Goal: Task Accomplishment & Management: Manage account settings

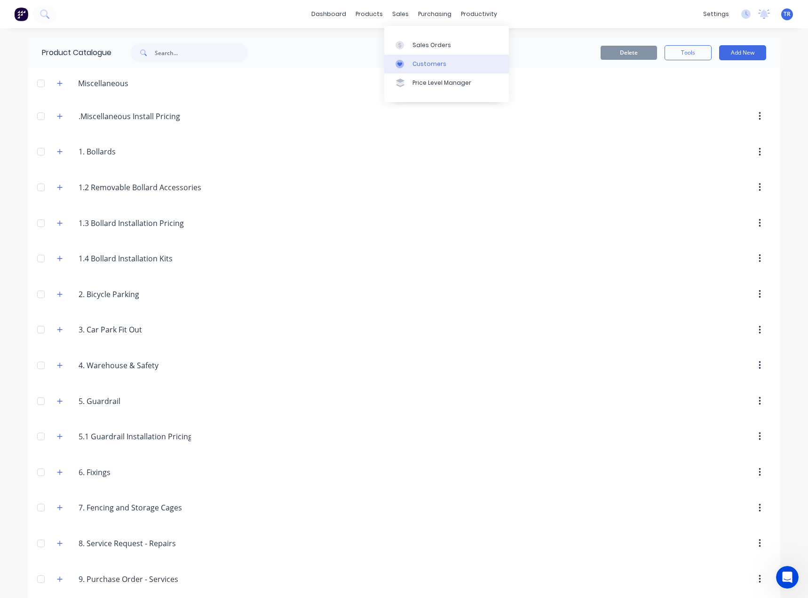
click at [395, 67] on link "Customers" at bounding box center [446, 64] width 125 height 19
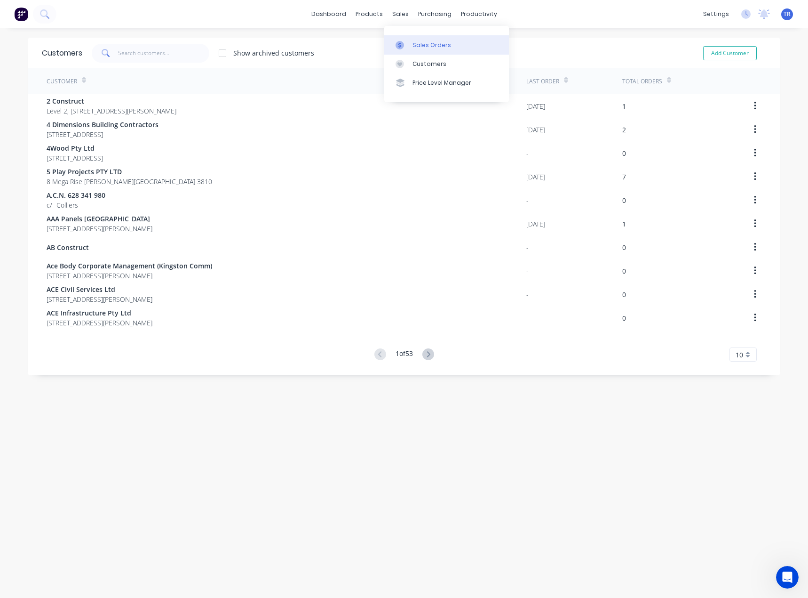
click at [407, 40] on link "Sales Orders" at bounding box center [446, 44] width 125 height 19
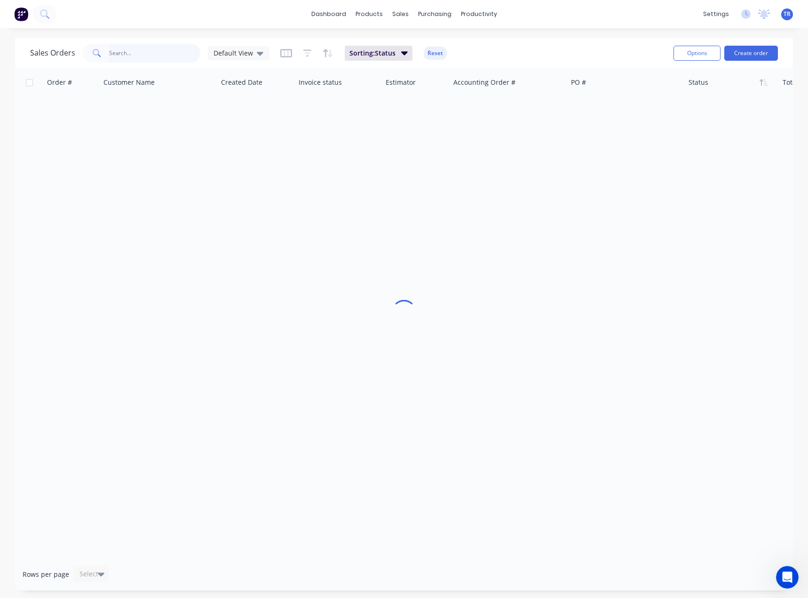
click at [121, 55] on input "text" at bounding box center [155, 53] width 92 height 19
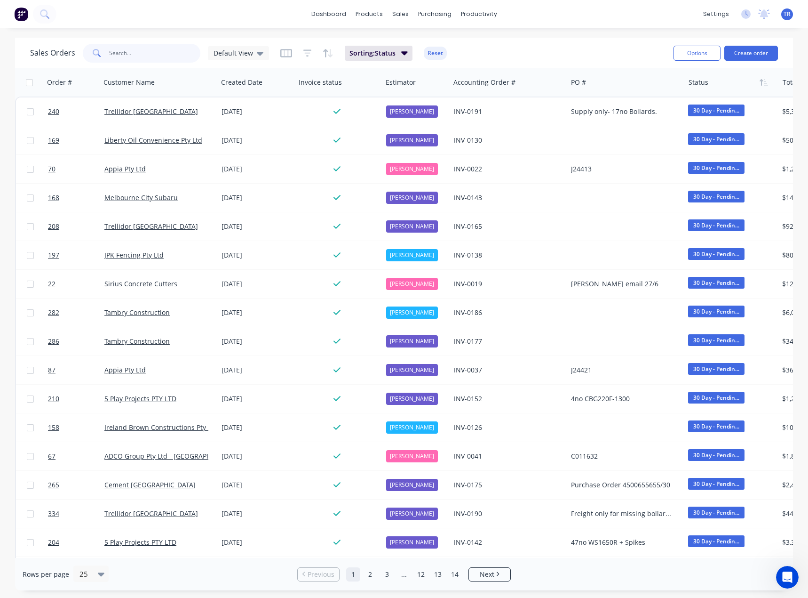
paste input "312"
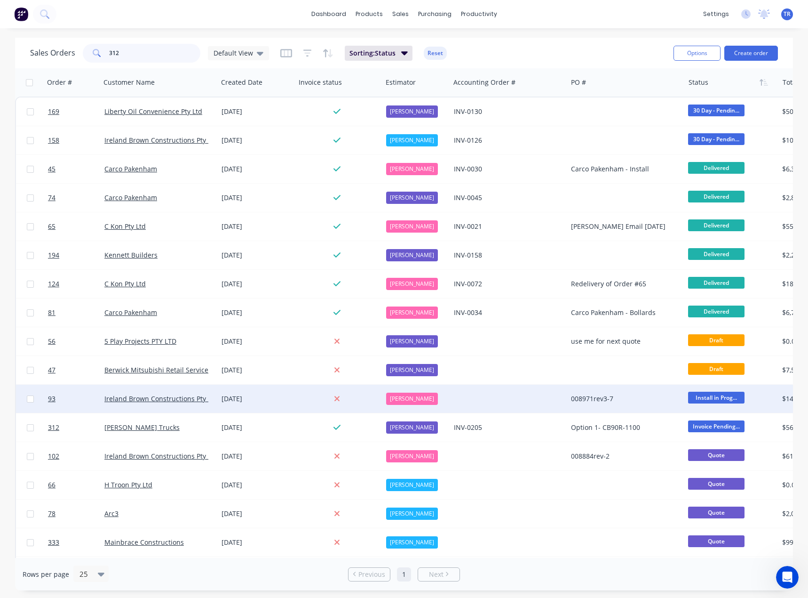
type input "312"
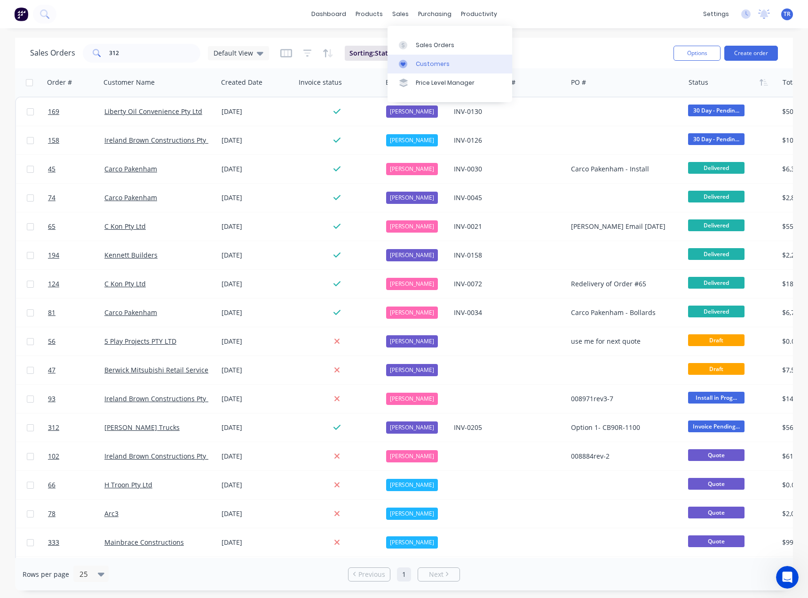
click at [402, 56] on link "Customers" at bounding box center [450, 64] width 125 height 19
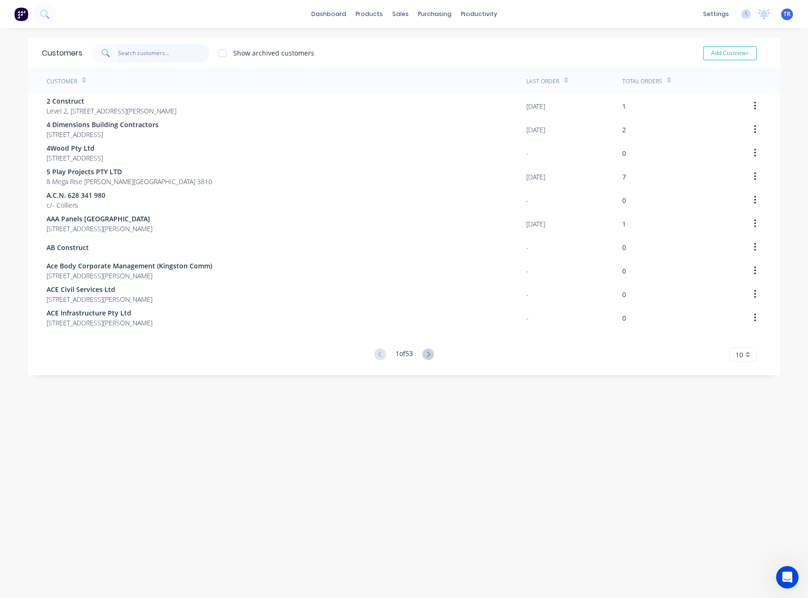
paste input "Poyser Trucks"
click at [156, 51] on input "text" at bounding box center [164, 53] width 92 height 19
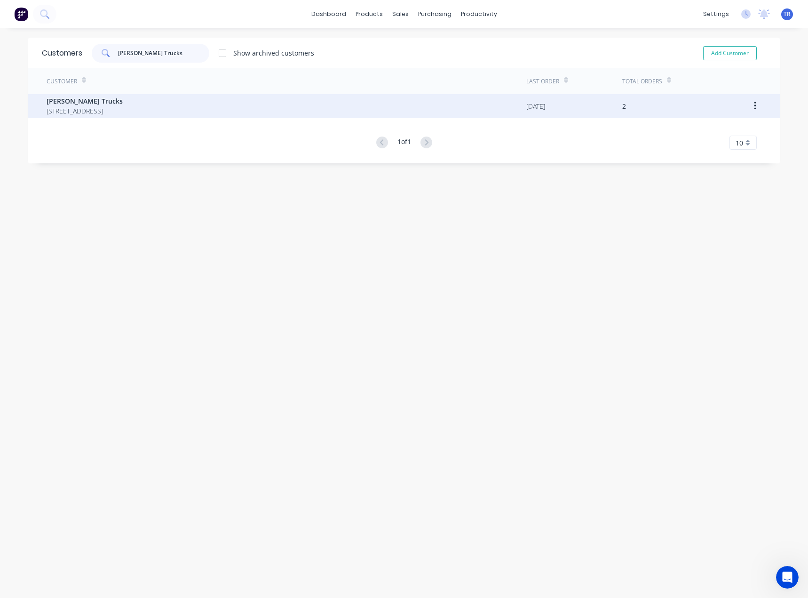
type input "Poyser Trucks"
click at [123, 112] on span "119-141 Midland Highway Epsom Victoria Australia 3551" at bounding box center [85, 111] width 76 height 10
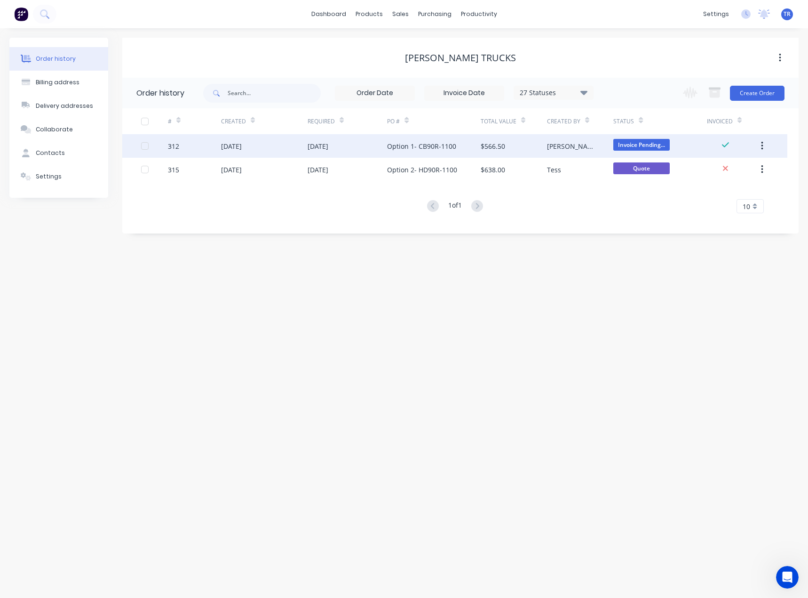
click at [328, 149] on div "[DATE]" at bounding box center [318, 146] width 21 height 10
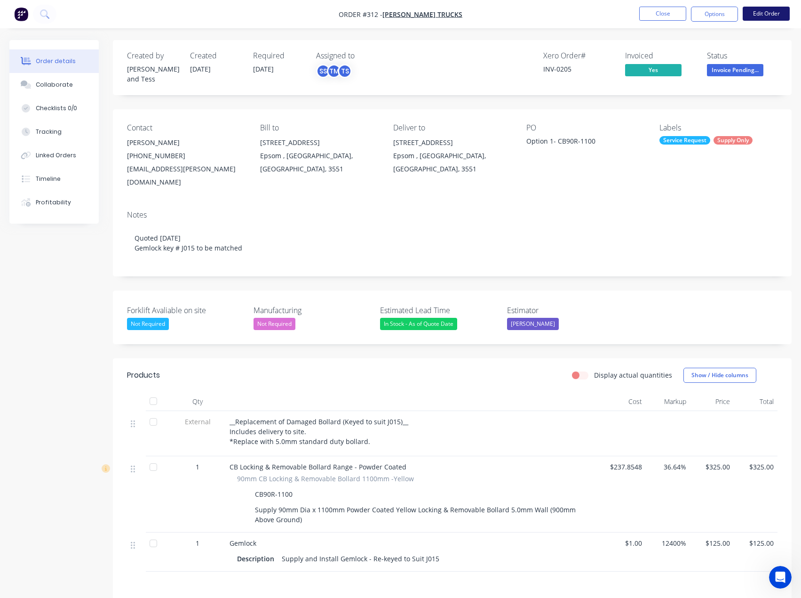
click at [766, 16] on button "Edit Order" at bounding box center [766, 14] width 47 height 14
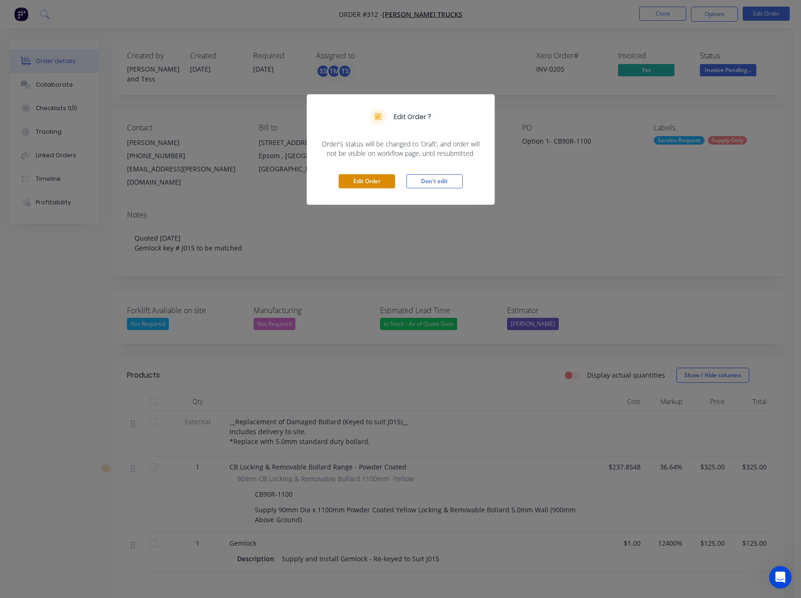
click at [377, 182] on button "Edit Order" at bounding box center [367, 181] width 56 height 14
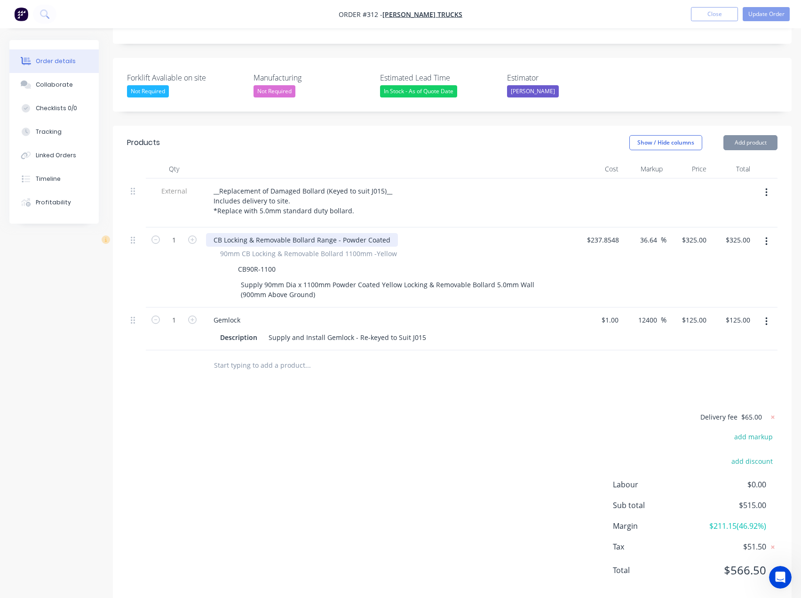
scroll to position [247, 0]
click at [765, 312] on button "button" at bounding box center [767, 320] width 22 height 17
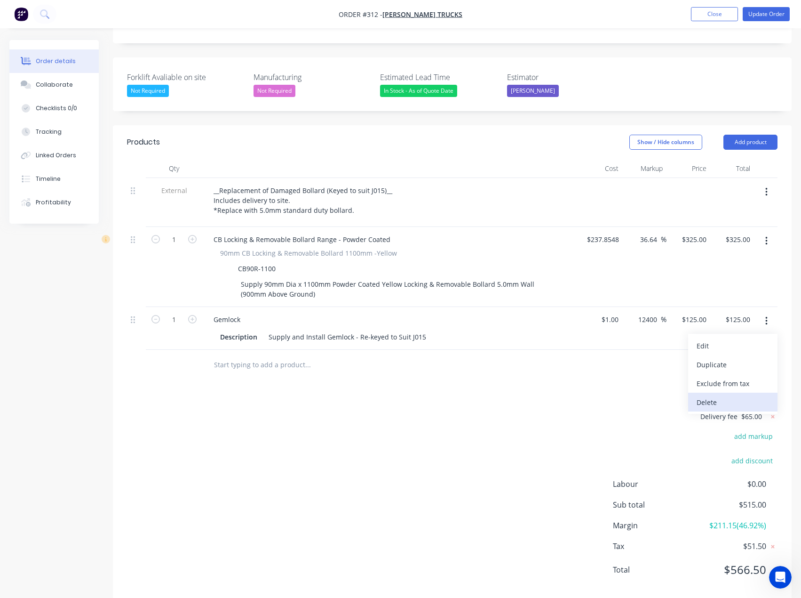
click at [698, 395] on div "Delete" at bounding box center [733, 402] width 72 height 14
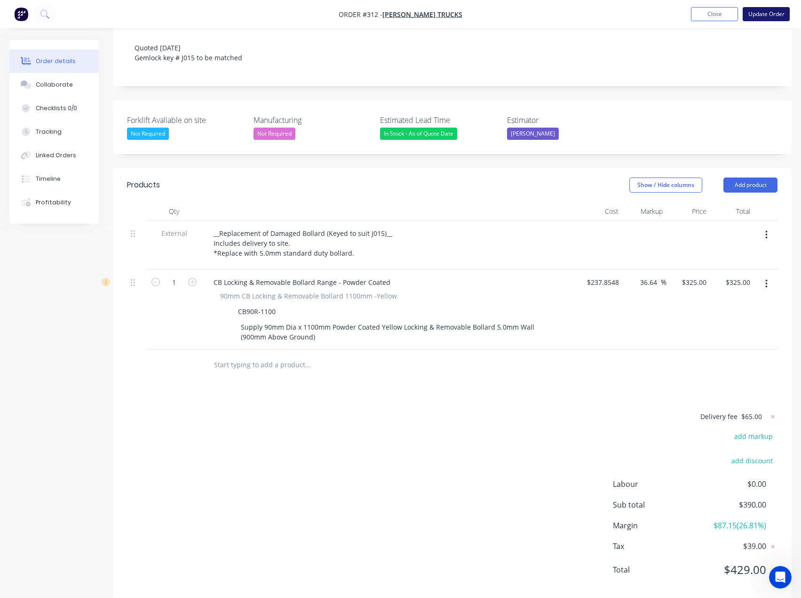
click at [768, 13] on button "Update Order" at bounding box center [766, 14] width 47 height 14
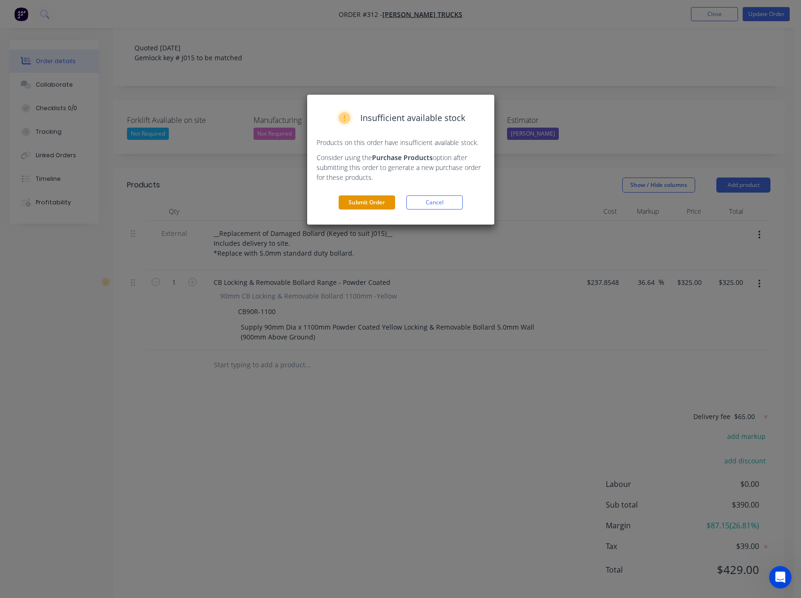
click at [354, 203] on button "Submit Order" at bounding box center [367, 202] width 56 height 14
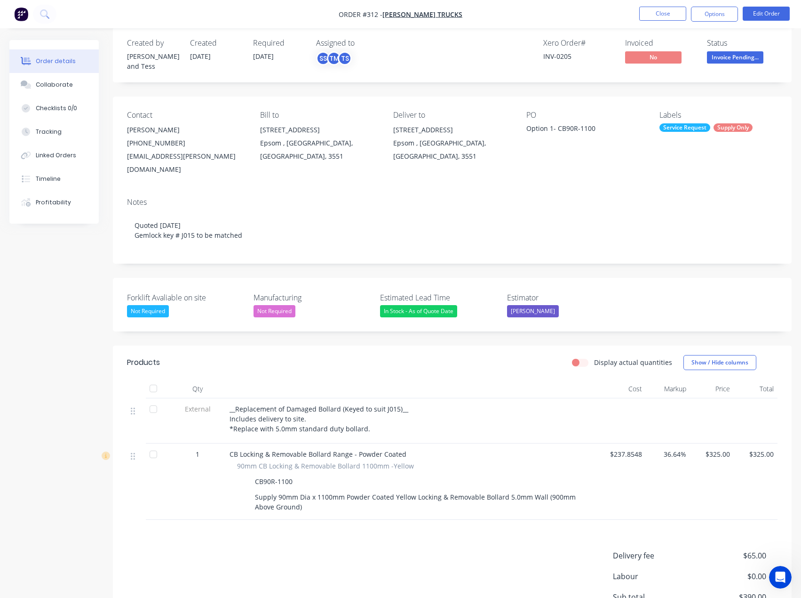
scroll to position [0, 0]
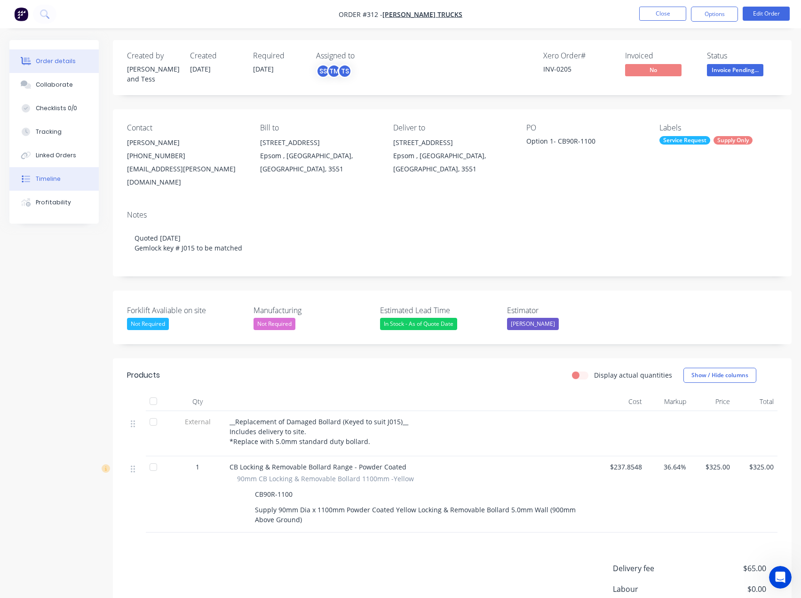
click at [40, 181] on div "Timeline" at bounding box center [48, 179] width 25 height 8
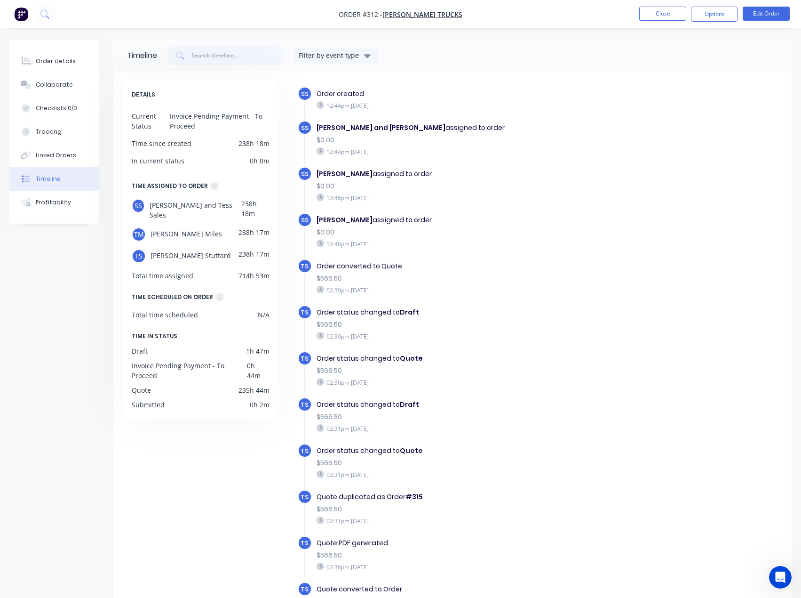
drag, startPoint x: 477, startPoint y: 16, endPoint x: 396, endPoint y: 17, distance: 80.9
click at [396, 17] on nav "Order #312 - Poyser Trucks Close Options Edit Order" at bounding box center [400, 14] width 801 height 28
click at [652, 17] on button "Close" at bounding box center [663, 14] width 47 height 14
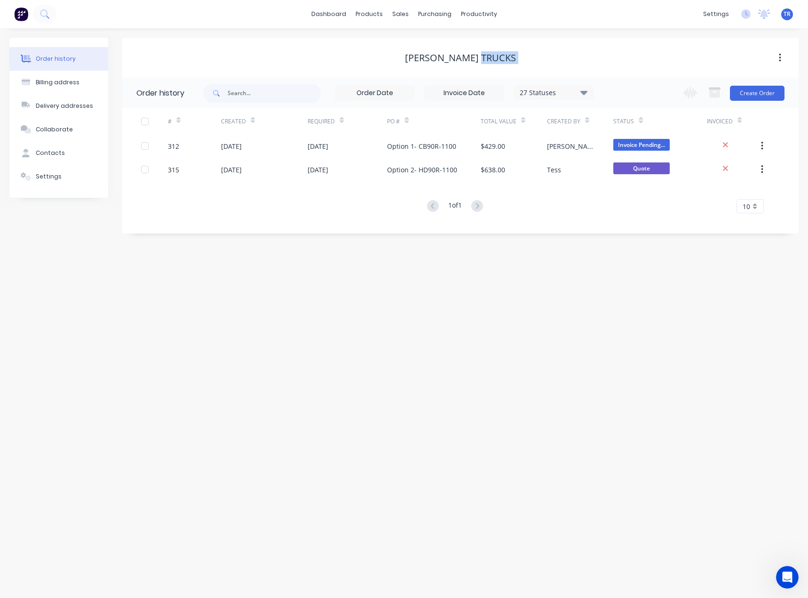
drag, startPoint x: 496, startPoint y: 55, endPoint x: 421, endPoint y: 64, distance: 75.4
click at [421, 64] on div "Poyser Trucks" at bounding box center [460, 57] width 677 height 17
copy div
click at [456, 61] on div "Poyser Trucks" at bounding box center [460, 57] width 111 height 11
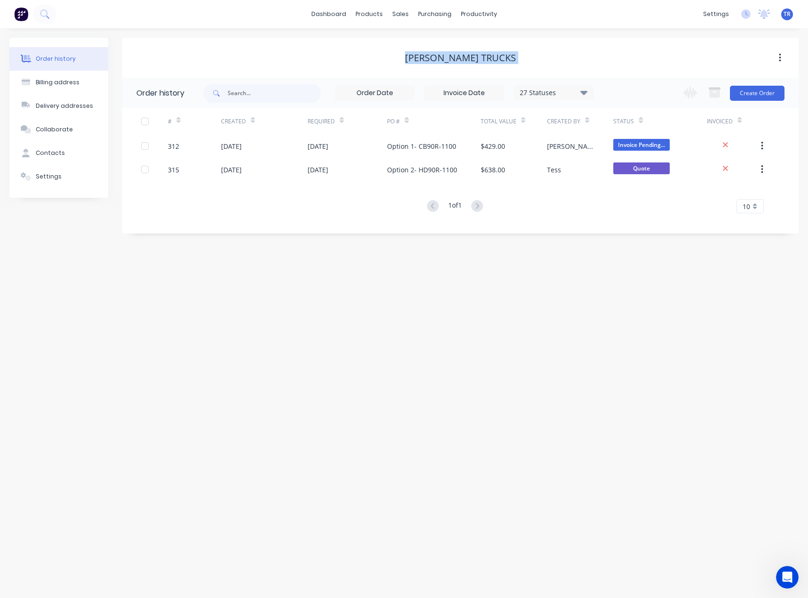
click at [456, 61] on div "Poyser Trucks" at bounding box center [460, 57] width 111 height 11
copy div "Poyser Trucks"
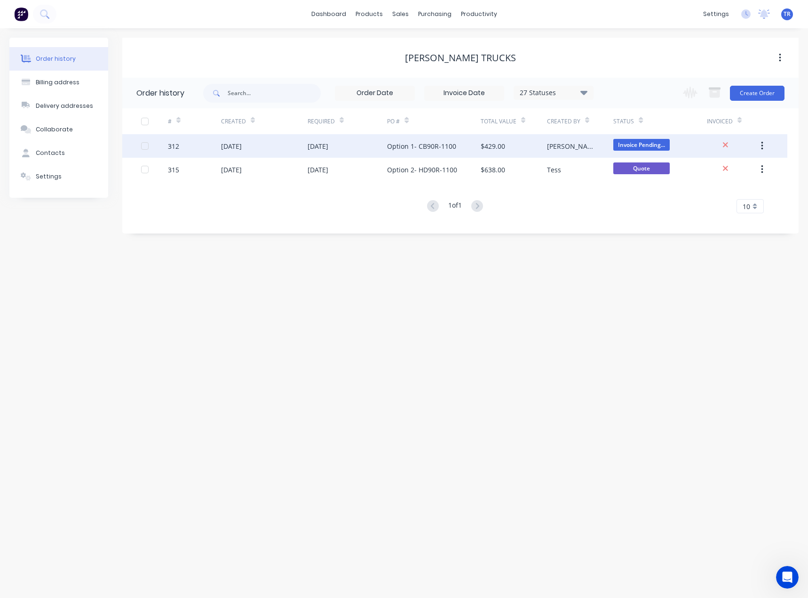
click at [408, 149] on div "Option 1- CB90R-1100" at bounding box center [421, 146] width 69 height 10
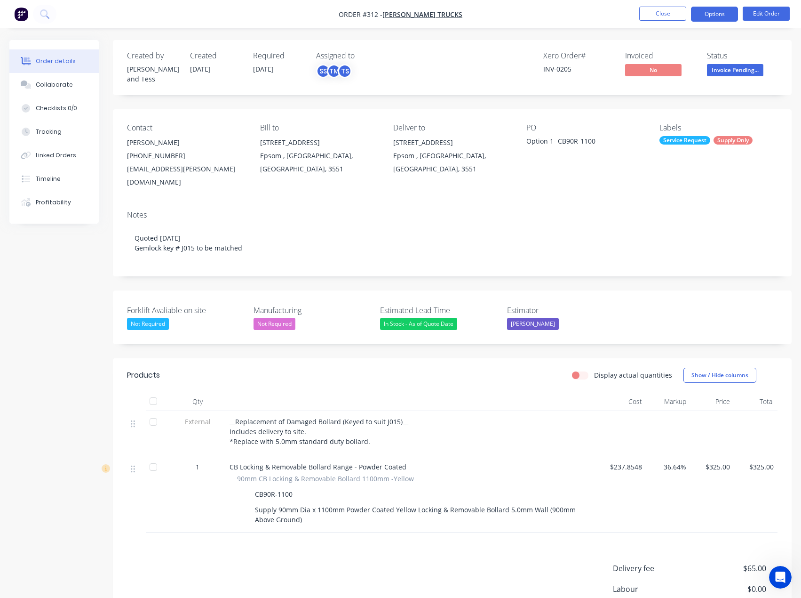
click at [720, 16] on button "Options" at bounding box center [714, 14] width 47 height 15
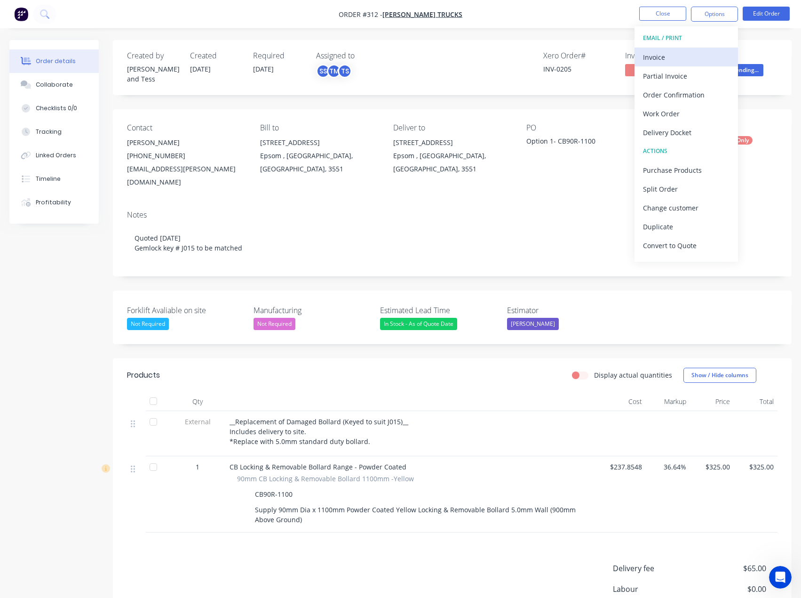
click at [706, 58] on div "Invoice" at bounding box center [686, 57] width 87 height 14
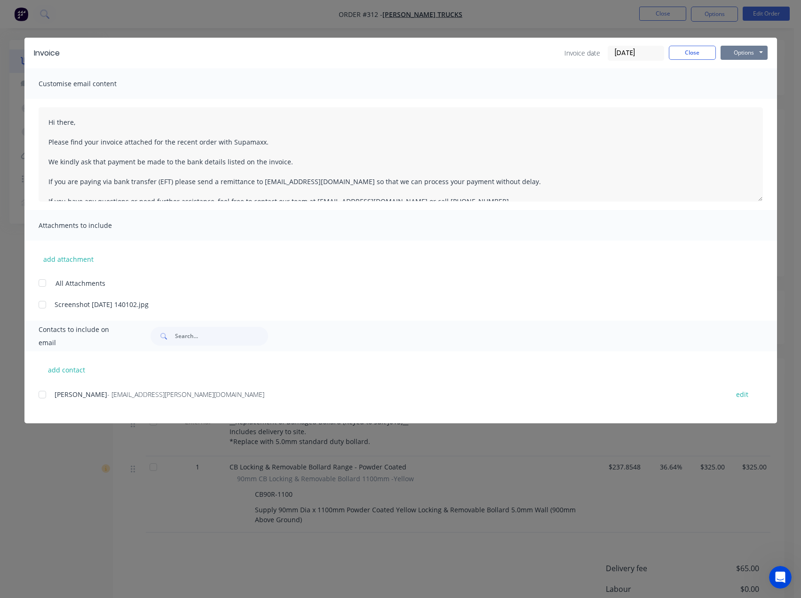
drag, startPoint x: 743, startPoint y: 53, endPoint x: 740, endPoint y: 60, distance: 7.6
click at [743, 53] on button "Options" at bounding box center [744, 53] width 47 height 14
click at [758, 82] on button "Print" at bounding box center [751, 85] width 60 height 16
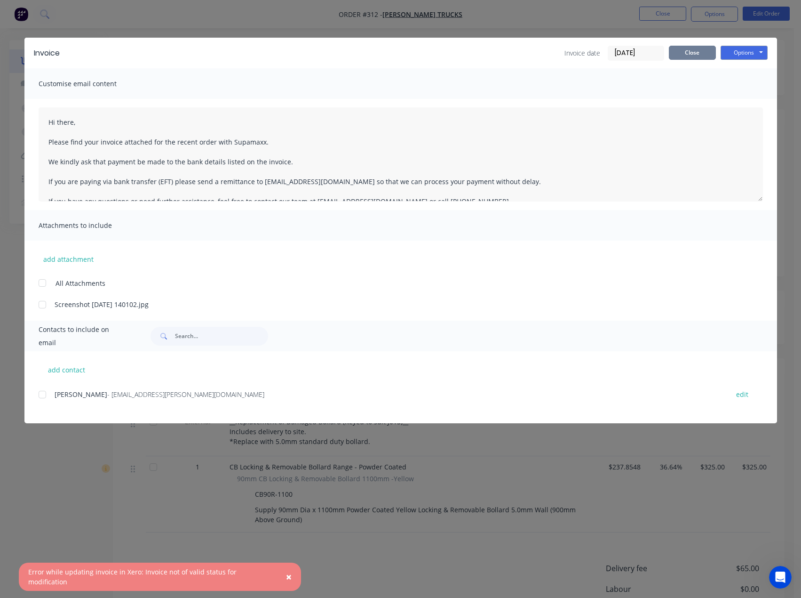
click at [678, 49] on button "Close" at bounding box center [692, 53] width 47 height 14
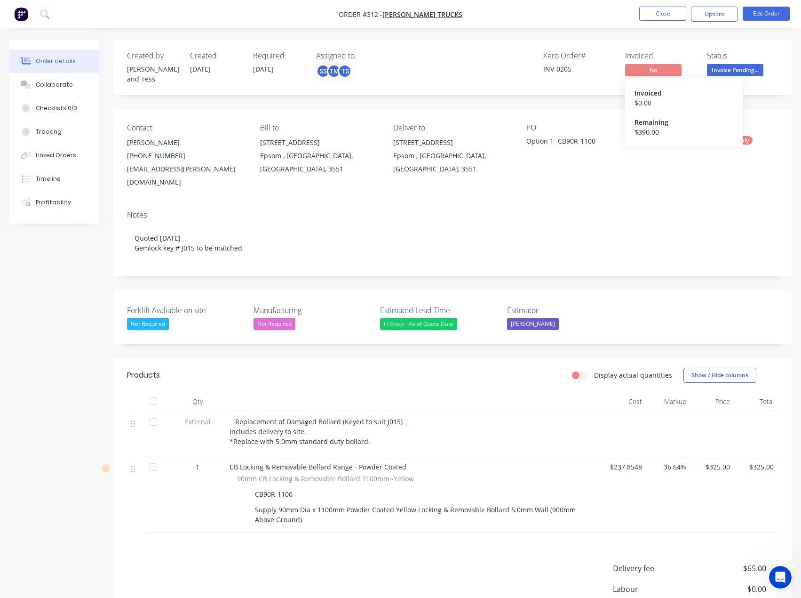
click at [649, 71] on span "No" at bounding box center [653, 70] width 56 height 12
click at [709, 15] on button "Options" at bounding box center [714, 14] width 47 height 15
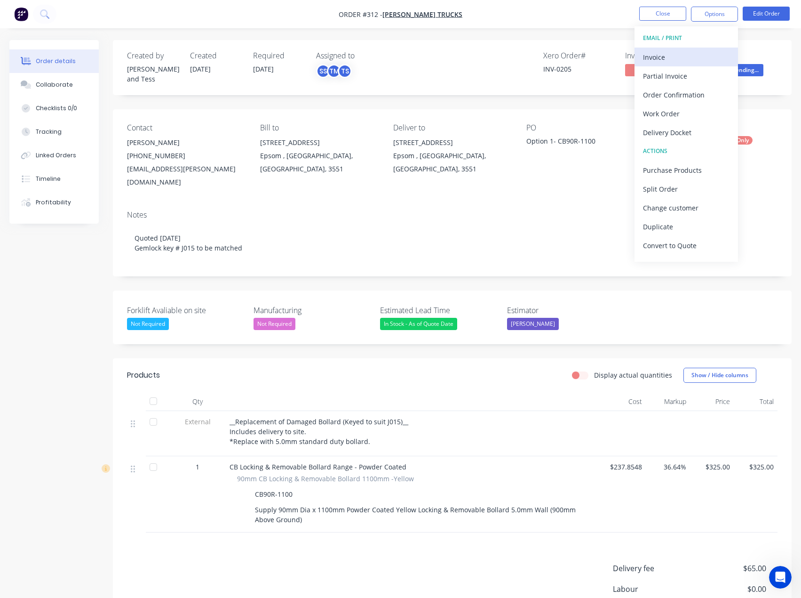
click at [683, 54] on div "Invoice" at bounding box center [686, 57] width 87 height 14
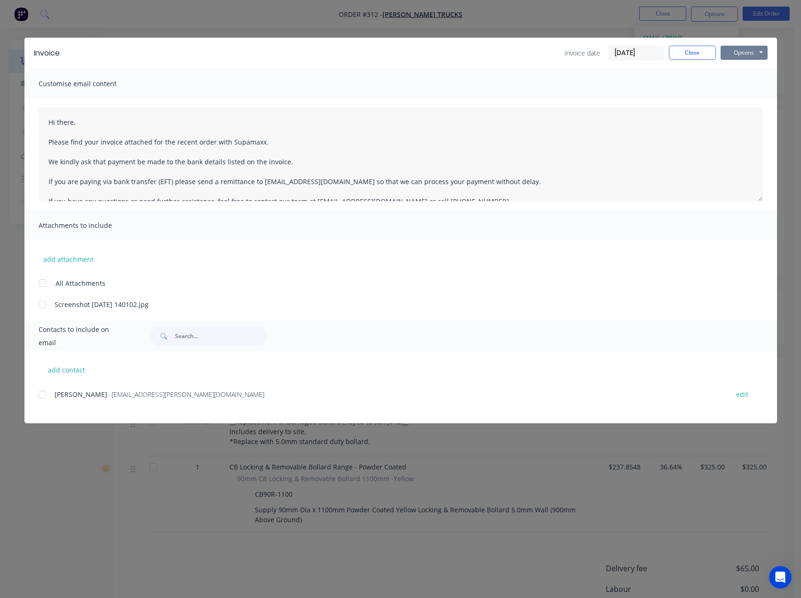
click at [733, 55] on button "Options" at bounding box center [744, 53] width 47 height 14
click at [762, 86] on button "Print" at bounding box center [751, 85] width 60 height 16
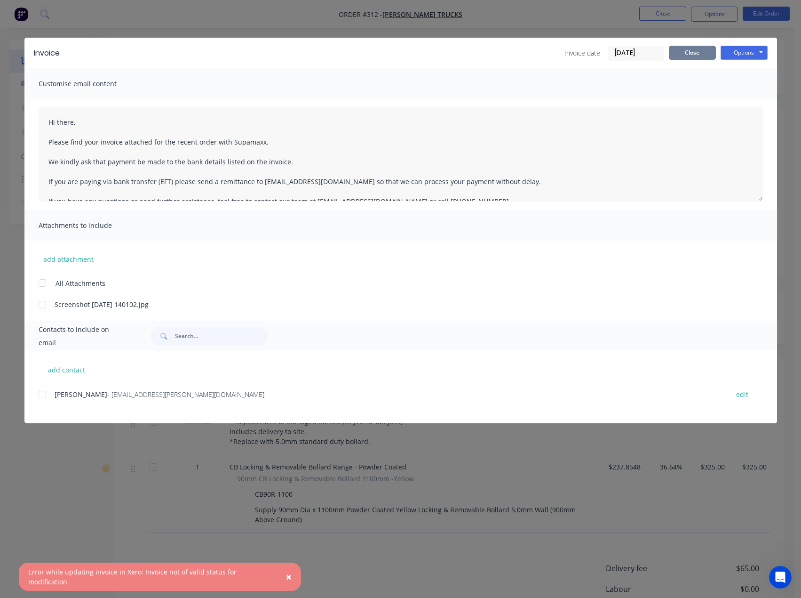
click at [697, 47] on button "Close" at bounding box center [692, 53] width 47 height 14
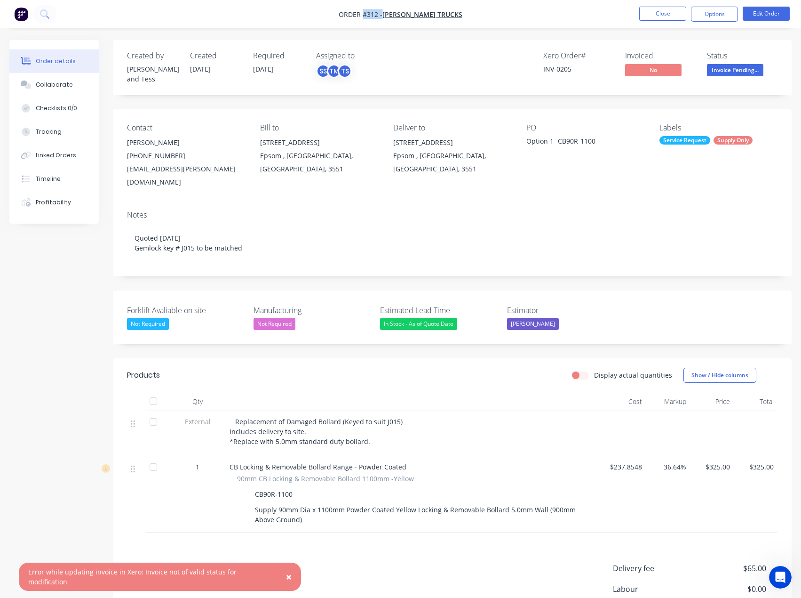
drag, startPoint x: 346, startPoint y: 14, endPoint x: 364, endPoint y: 17, distance: 18.6
click at [377, 15] on nav "Order #312 - Poyser Trucks Close Options Edit Order" at bounding box center [400, 14] width 801 height 28
click at [356, 19] on nav "Order #312 - Poyser Trucks Close Options Edit Order" at bounding box center [400, 14] width 801 height 28
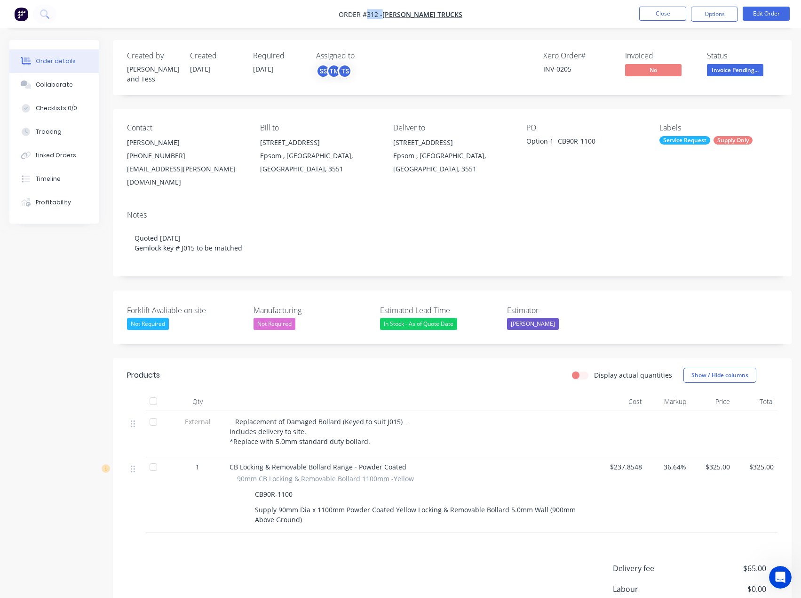
drag, startPoint x: 356, startPoint y: 15, endPoint x: 380, endPoint y: 15, distance: 23.5
click at [380, 15] on nav "Order #312 - Poyser Trucks Close Options Edit Order" at bounding box center [400, 14] width 801 height 28
drag, startPoint x: 384, startPoint y: 15, endPoint x: 391, endPoint y: 16, distance: 7.1
click at [383, 15] on span "Order #312 -" at bounding box center [361, 14] width 44 height 9
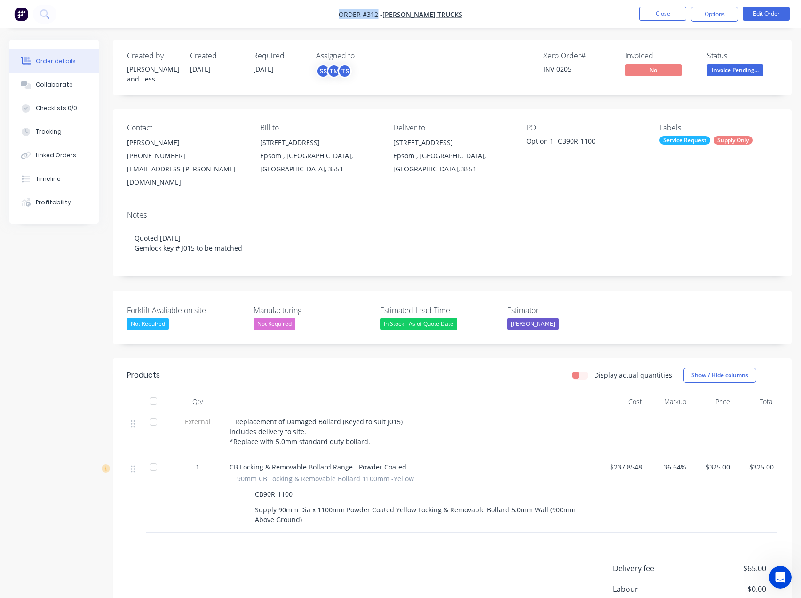
drag, startPoint x: 391, startPoint y: 14, endPoint x: 354, endPoint y: 14, distance: 37.2
click at [354, 14] on span "Order #312 -" at bounding box center [361, 14] width 44 height 9
copy span "Order #312"
click at [781, 567] on div "Open Intercom Messenger" at bounding box center [779, 575] width 31 height 31
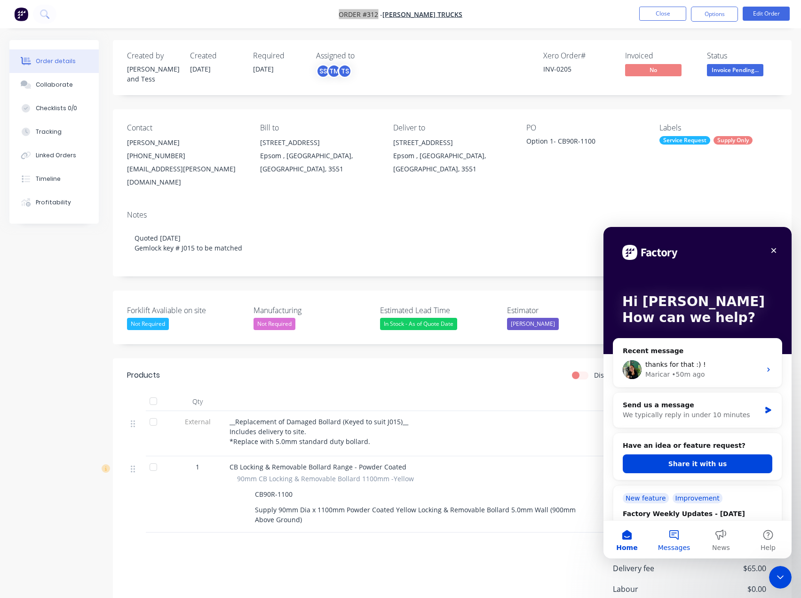
click at [667, 539] on button "Messages" at bounding box center [674, 539] width 47 height 38
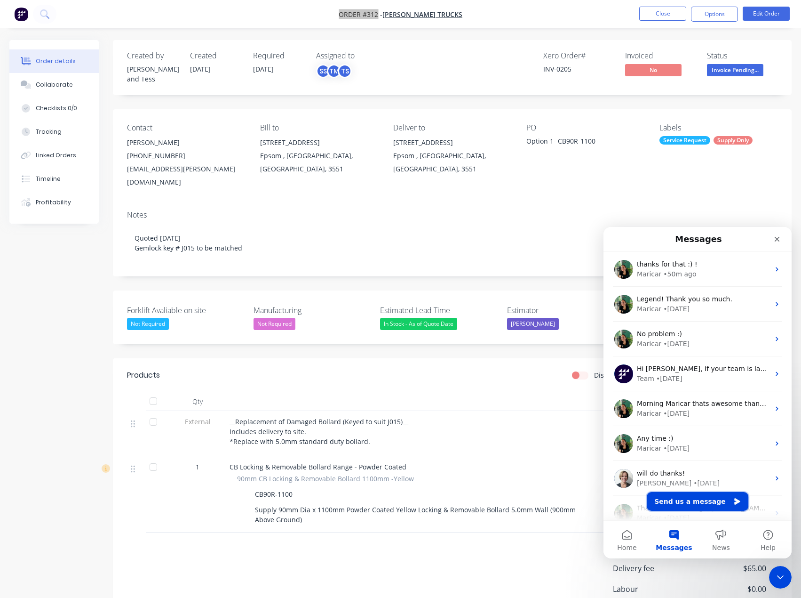
click at [680, 498] on button "Send us a message" at bounding box center [698, 501] width 102 height 19
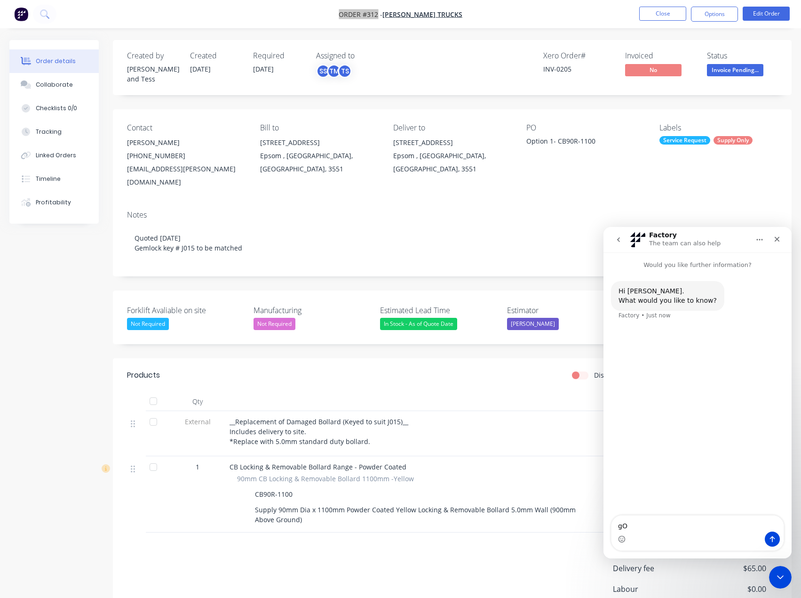
type textarea "g"
type textarea "Good Morning Maricar please unlink the invoice attached to Order #312 so that w…"
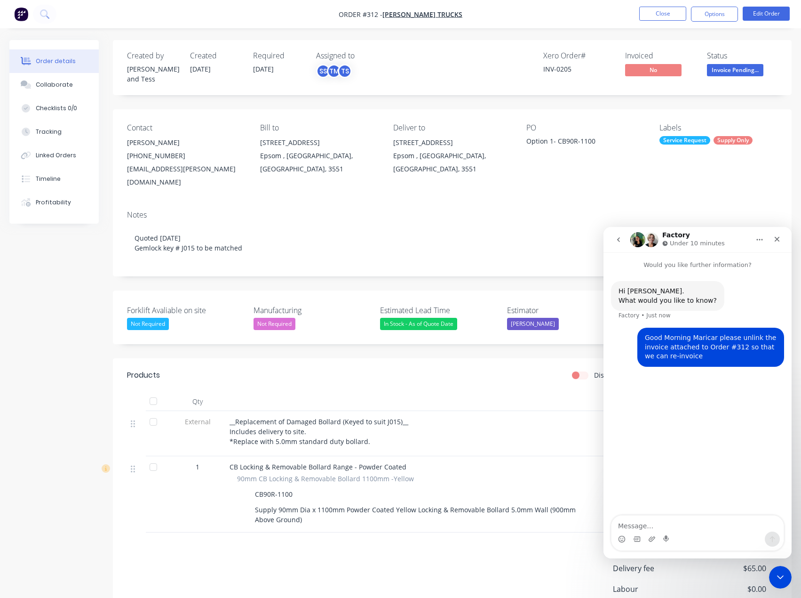
click at [662, 21] on li "Close" at bounding box center [663, 14] width 47 height 15
click at [665, 17] on button "Close" at bounding box center [663, 14] width 47 height 14
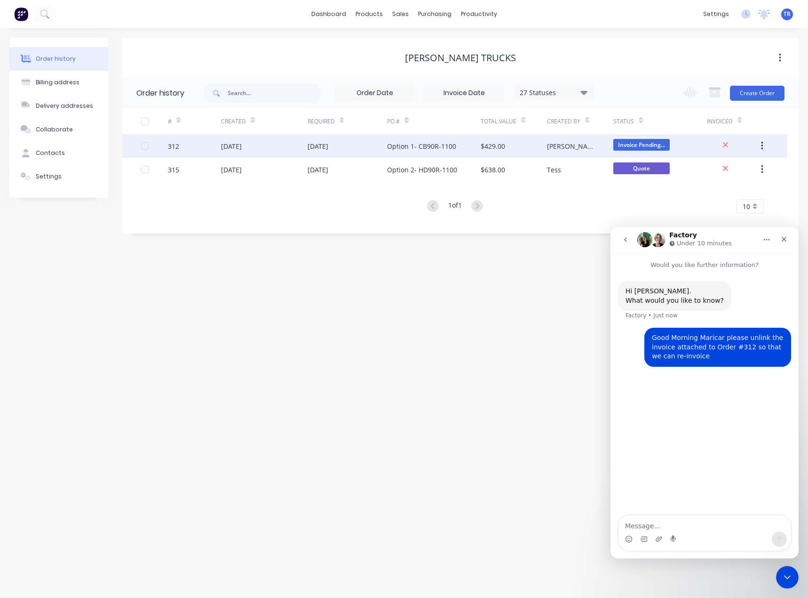
click at [416, 153] on div "Option 1- CB90R-1100" at bounding box center [433, 146] width 93 height 24
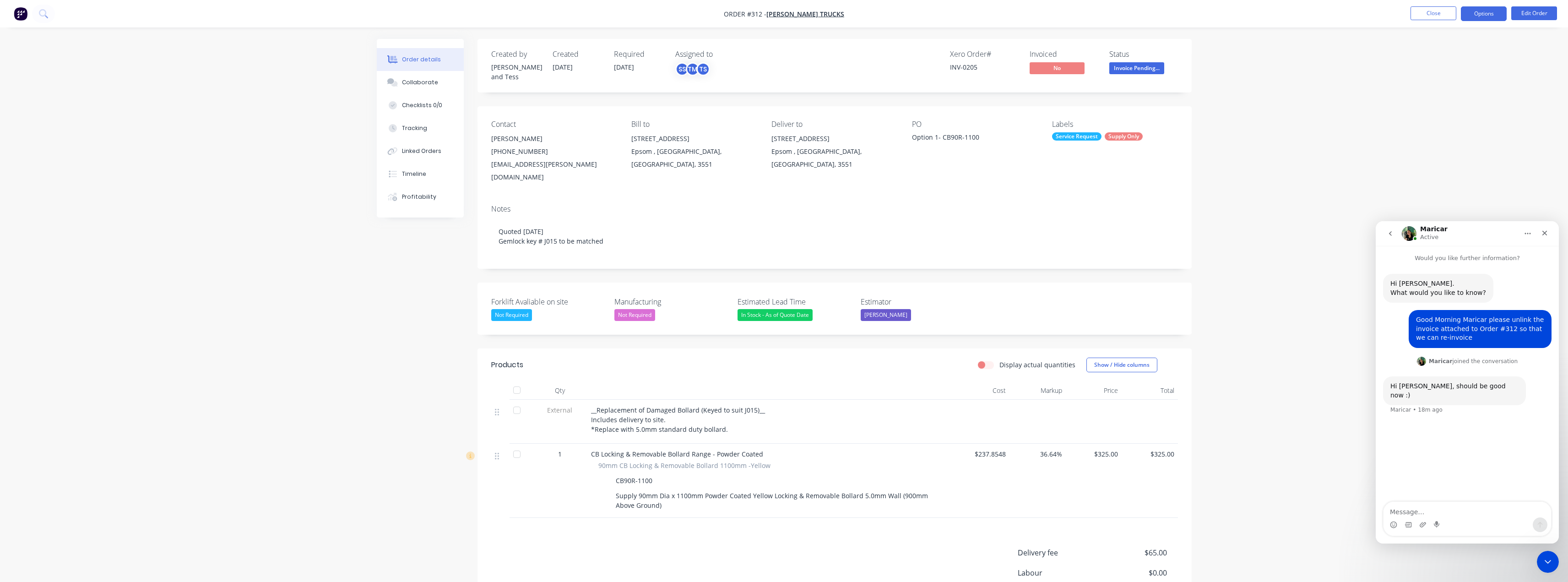
click at [786, 17] on button "Options" at bounding box center [1483, 14] width 46 height 15
click at [786, 54] on div "Invoice" at bounding box center [1456, 55] width 85 height 14
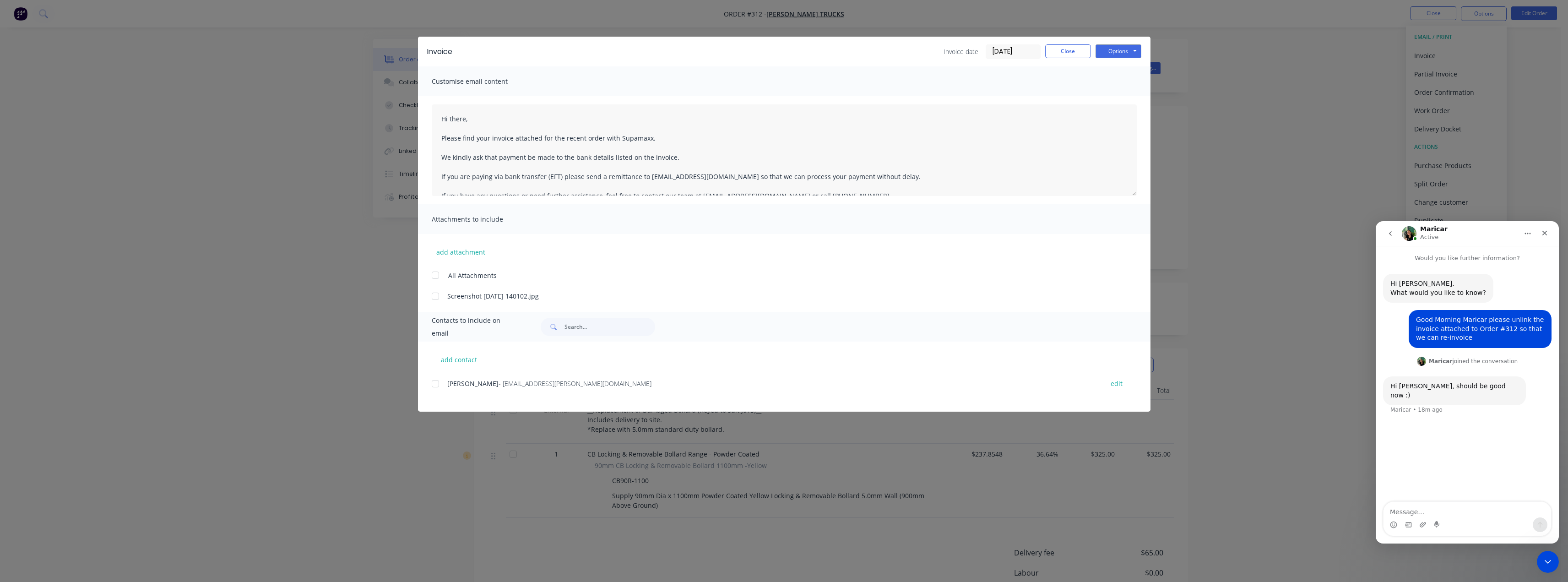
click at [438, 383] on div at bounding box center [435, 383] width 18 height 18
click at [786, 55] on button "Options" at bounding box center [1118, 52] width 46 height 14
click at [786, 95] on button "Email" at bounding box center [1124, 98] width 58 height 16
click at [786, 59] on div "Invoice Invoice date 08/09/25 Close Options Preview Print Email" at bounding box center [784, 52] width 732 height 30
click at [786, 55] on button "Close" at bounding box center [1067, 52] width 46 height 14
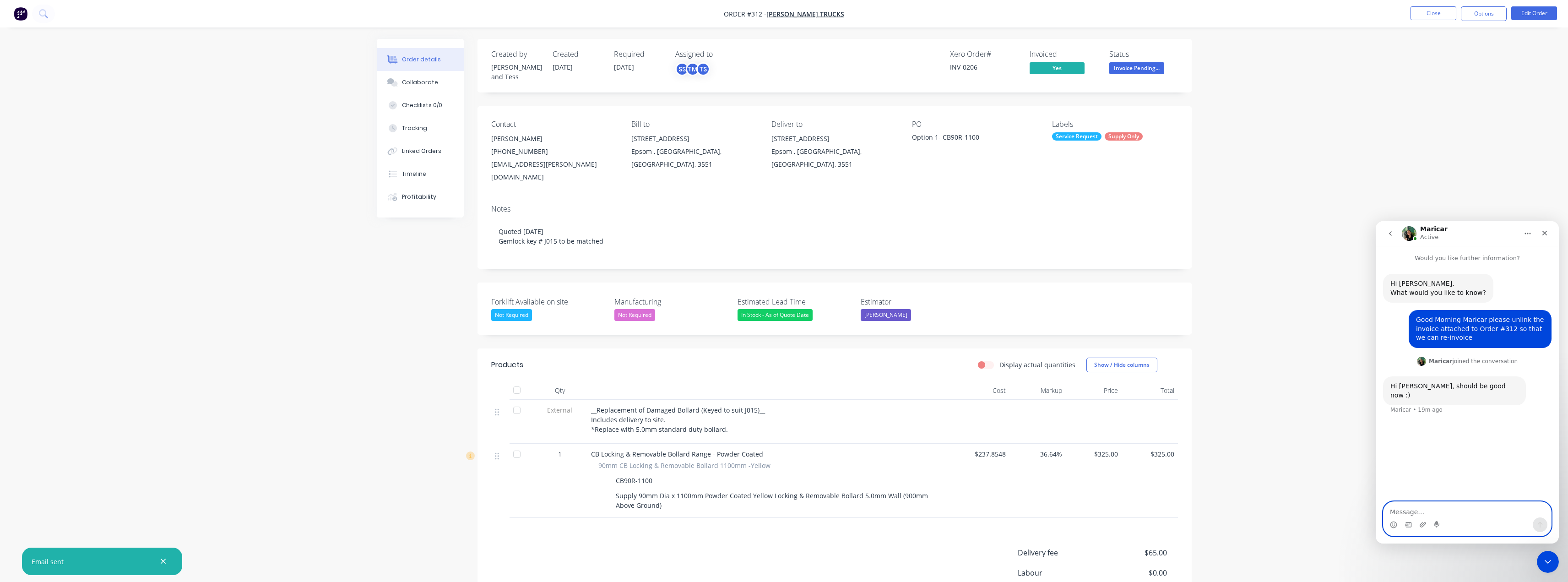
click at [786, 507] on textarea "Message…" at bounding box center [1467, 510] width 167 height 16
type textarea "perfect thanks so much!"
click at [786, 239] on button "go back" at bounding box center [1390, 234] width 18 height 18
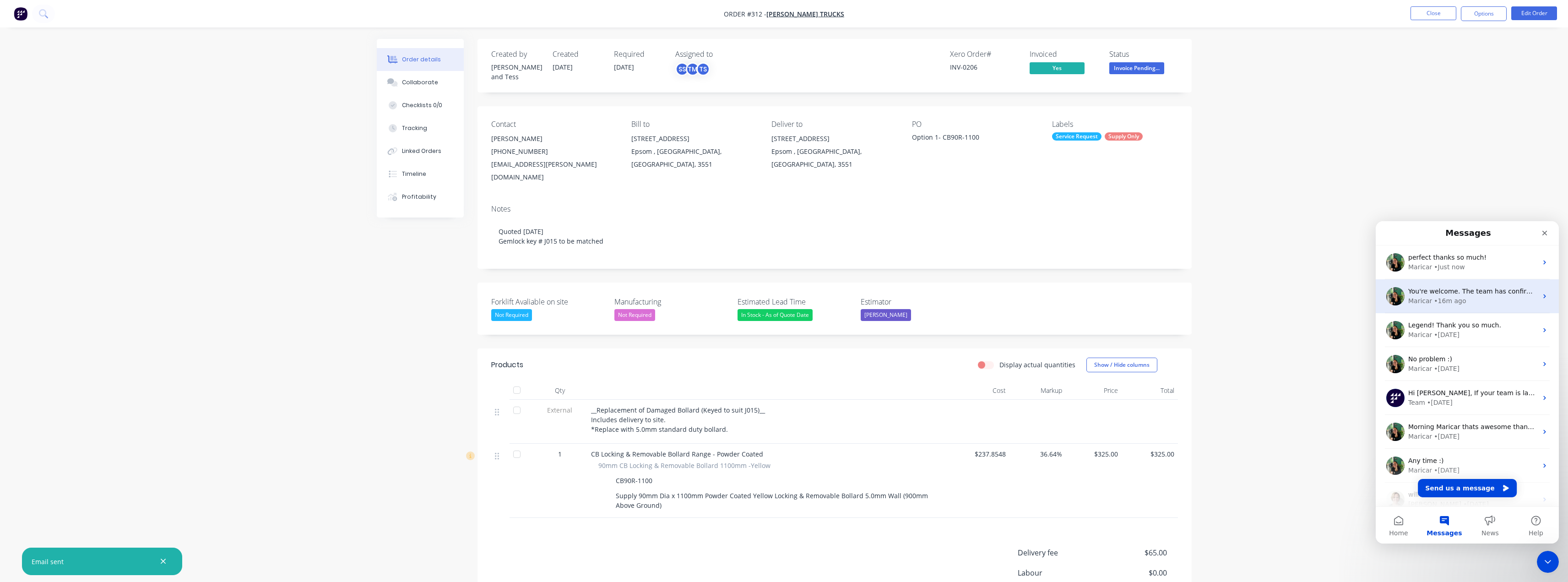
click at [786, 301] on div "• 16m ago" at bounding box center [1449, 301] width 32 height 10
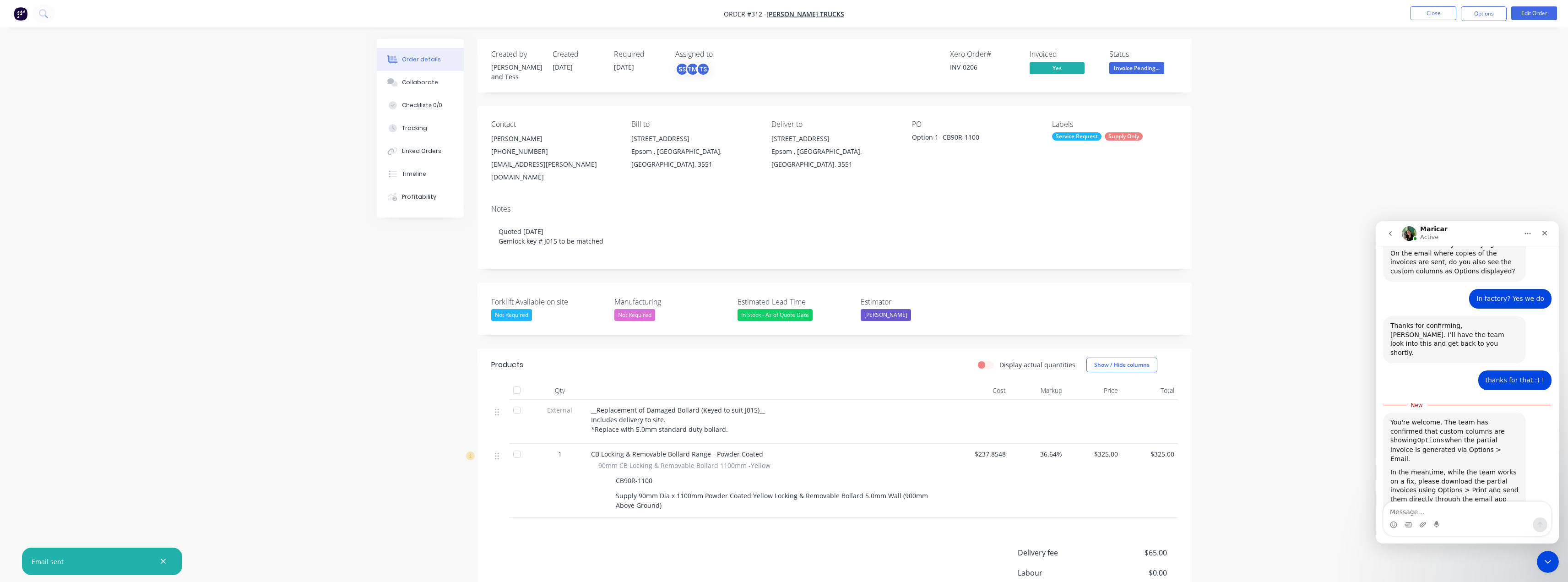
scroll to position [468, 0]
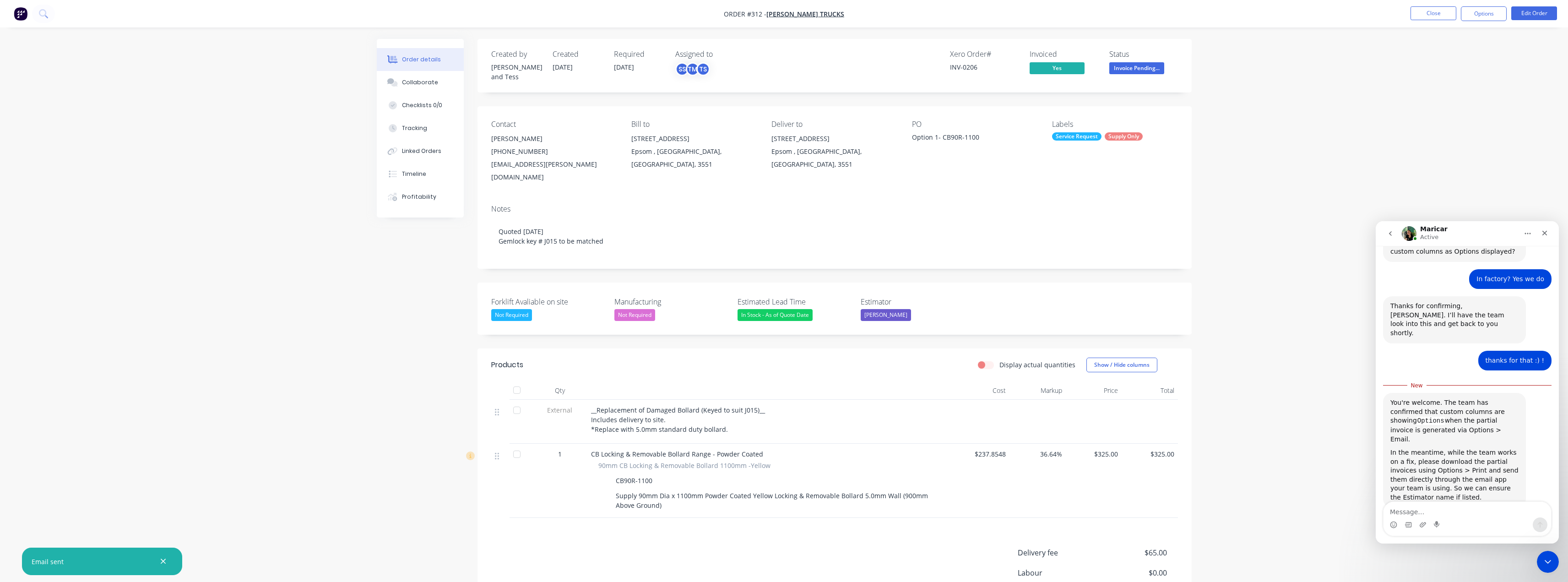
click at [786, 502] on textarea "Message…" at bounding box center [1467, 510] width 167 height 16
type textarea "s"
type textarea "sounds good! thankyou again :)"
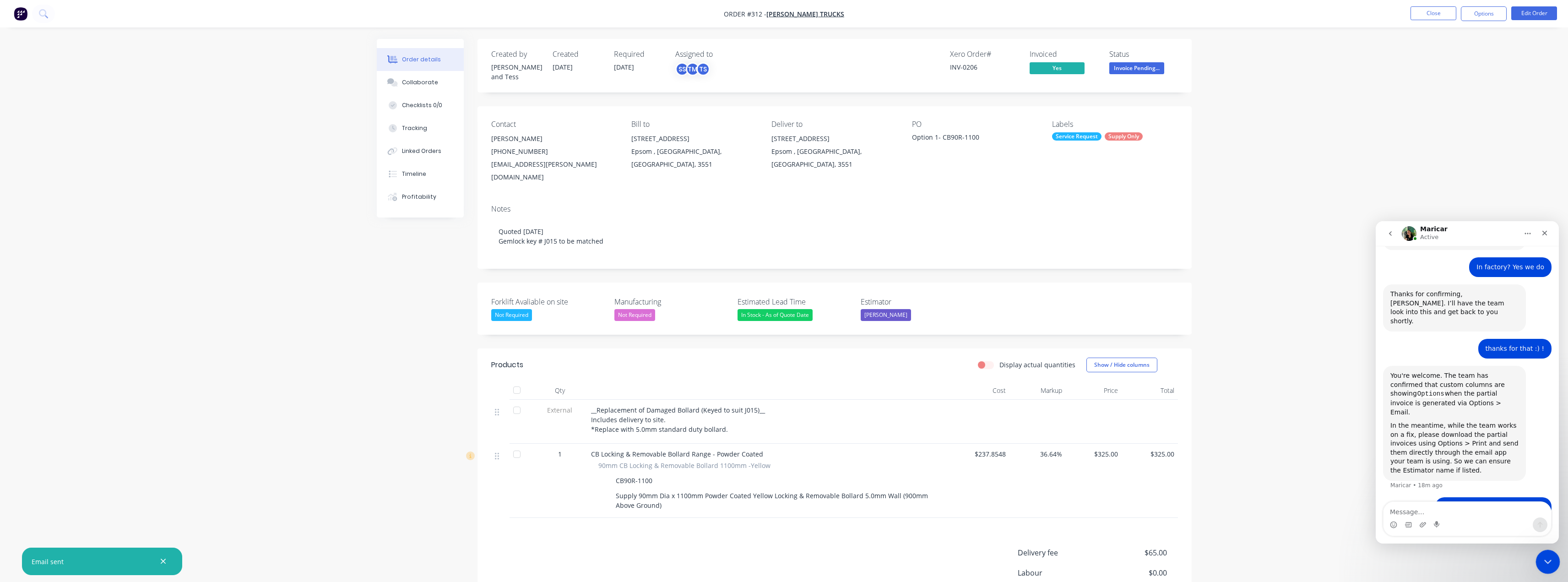
click at [786, 561] on icon "Close Intercom Messenger" at bounding box center [1546, 560] width 11 height 11
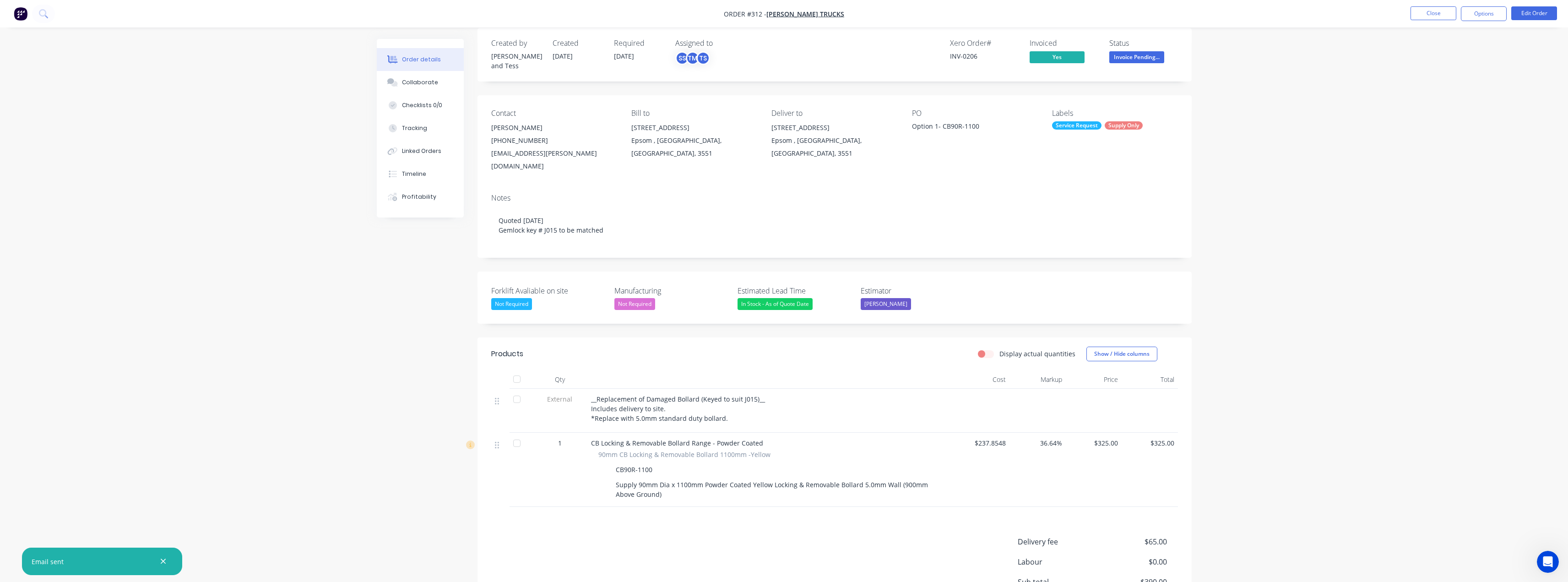
scroll to position [9, 0]
click at [786, 132] on div "Order details Collaborate Checklists 0/0 Tracking Linked Orders Timeline Profit…" at bounding box center [784, 342] width 1568 height 701
click at [786, 15] on button "Close" at bounding box center [1433, 14] width 46 height 14
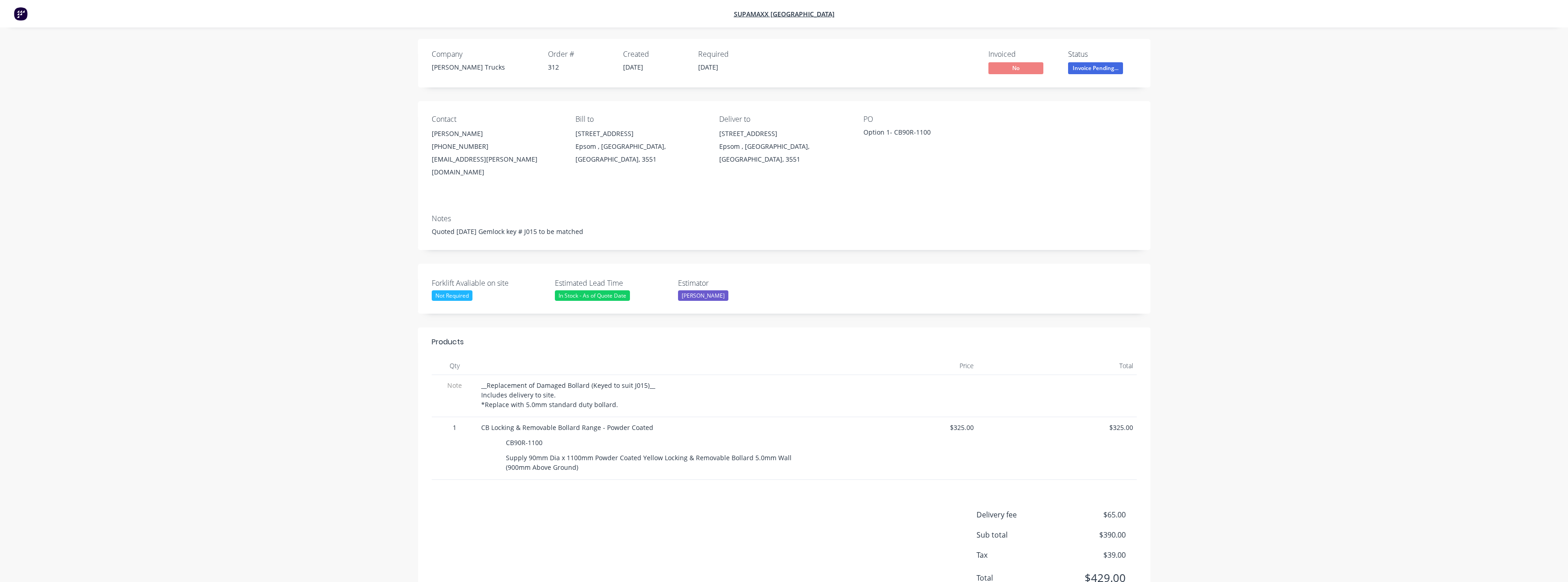
scroll to position [113, 0]
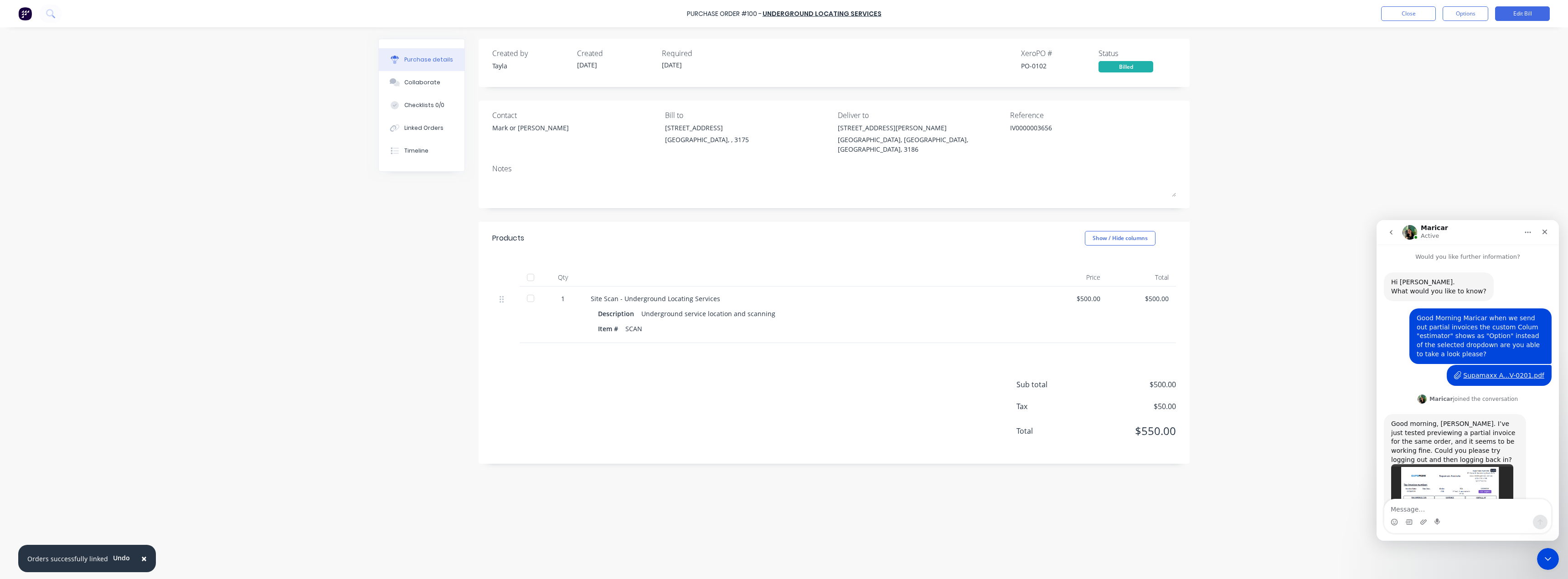
scroll to position [1, 0]
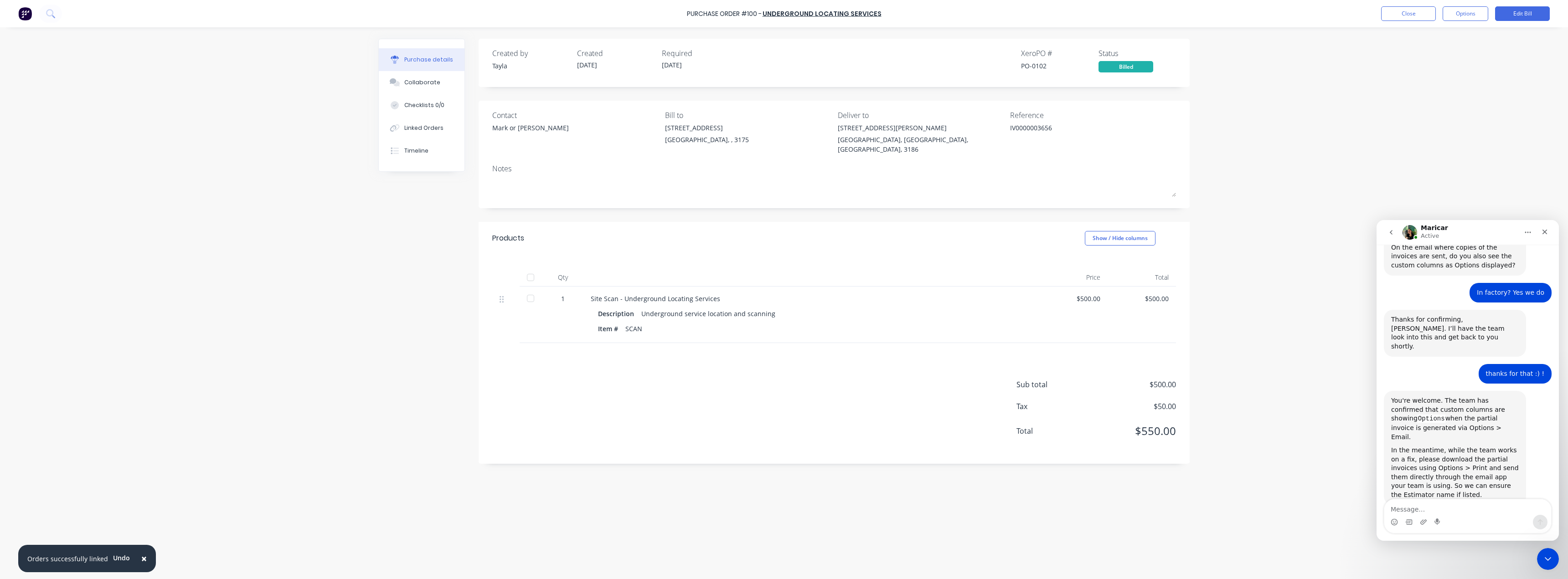
click at [1397, 230] on button "go back" at bounding box center [1391, 232] width 17 height 17
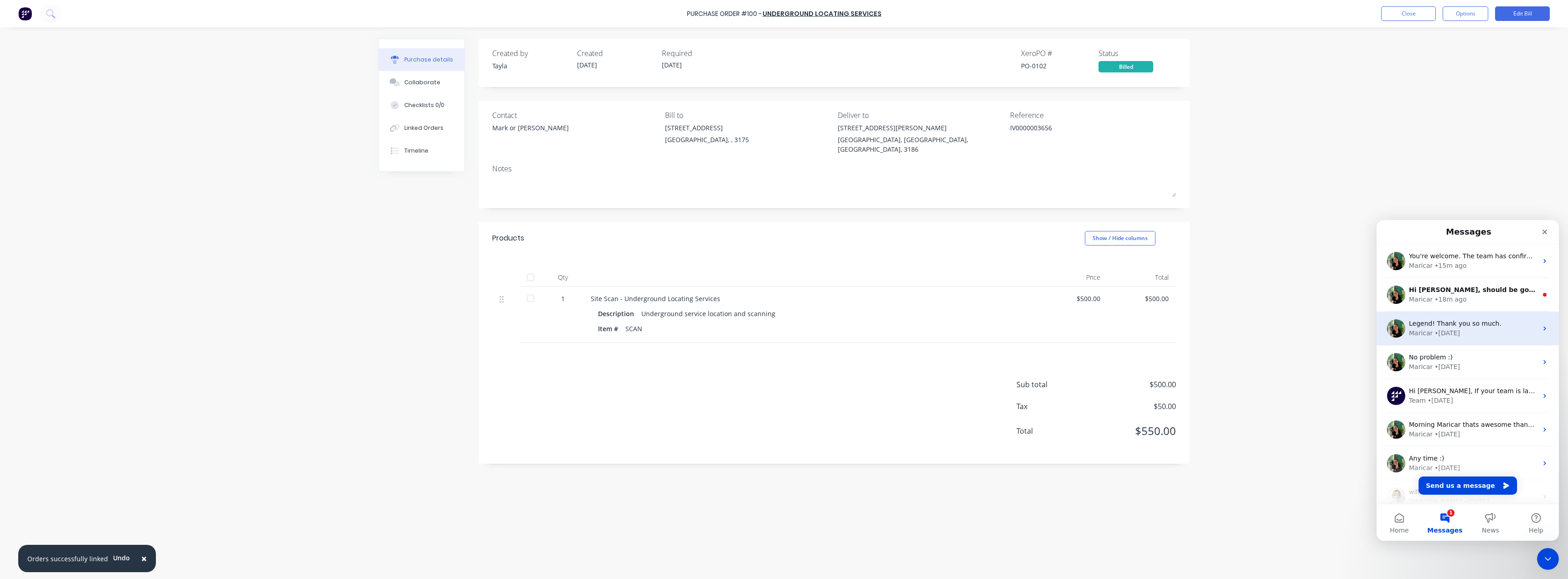
scroll to position [0, 0]
click at [1460, 305] on div "Hi [PERSON_NAME], should be good now :) [GEOGRAPHIC_DATA] • 18m ago" at bounding box center [1467, 294] width 182 height 34
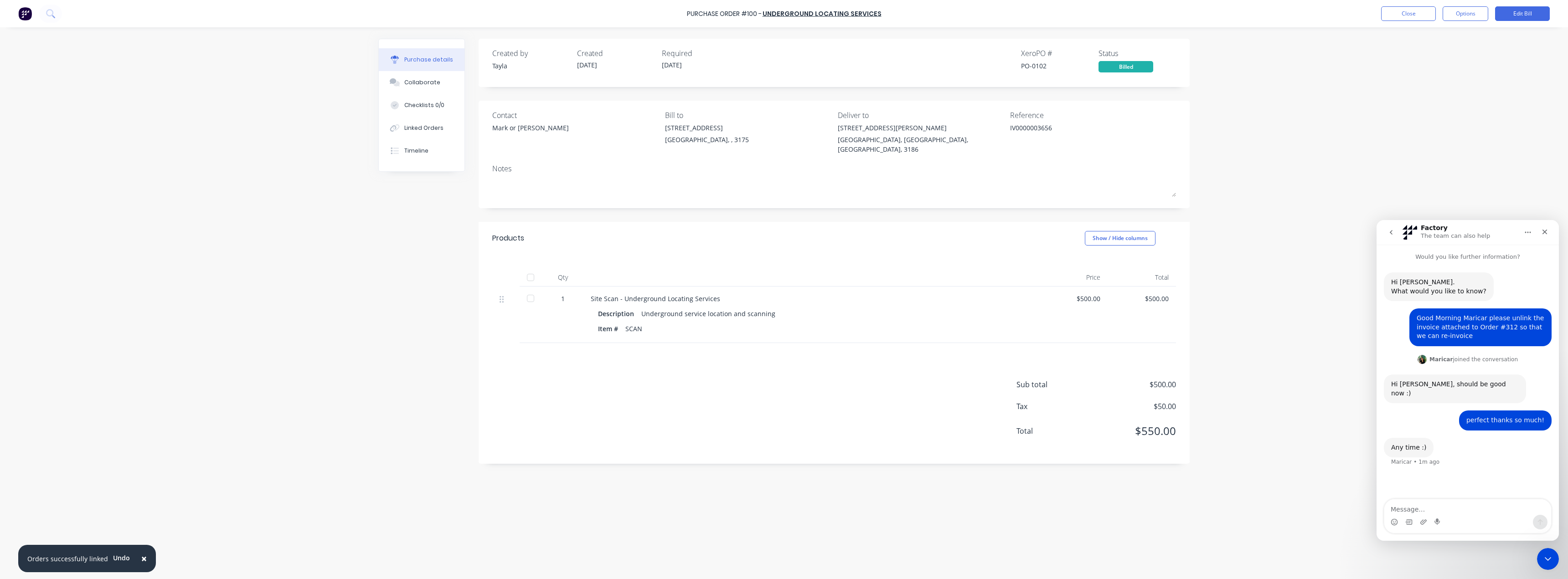
click at [205, 198] on div "× Orders successfully linked Undo Purchase Order #100 - Underground Locating Se…" at bounding box center [784, 290] width 1568 height 579
click at [146, 558] on button "×" at bounding box center [143, 559] width 23 height 22
type textarea "x"
click at [1383, 18] on button "Close" at bounding box center [1408, 14] width 54 height 15
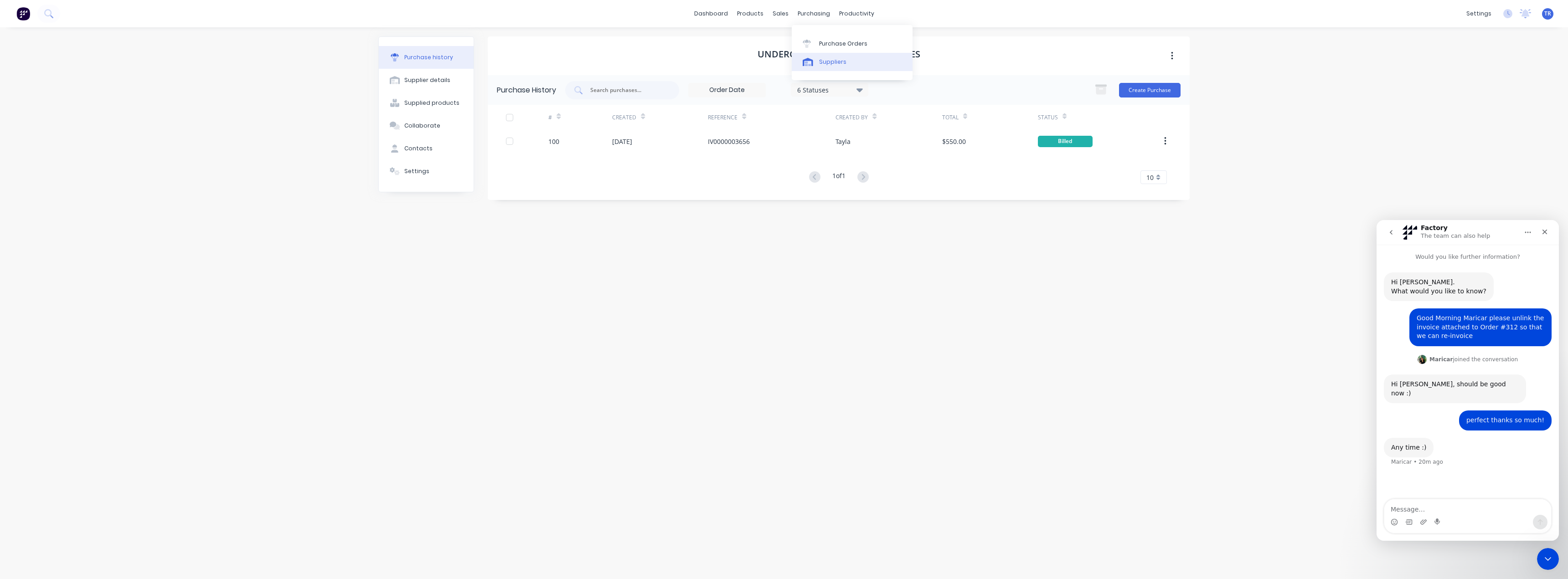
click at [835, 61] on div "Suppliers" at bounding box center [833, 62] width 27 height 8
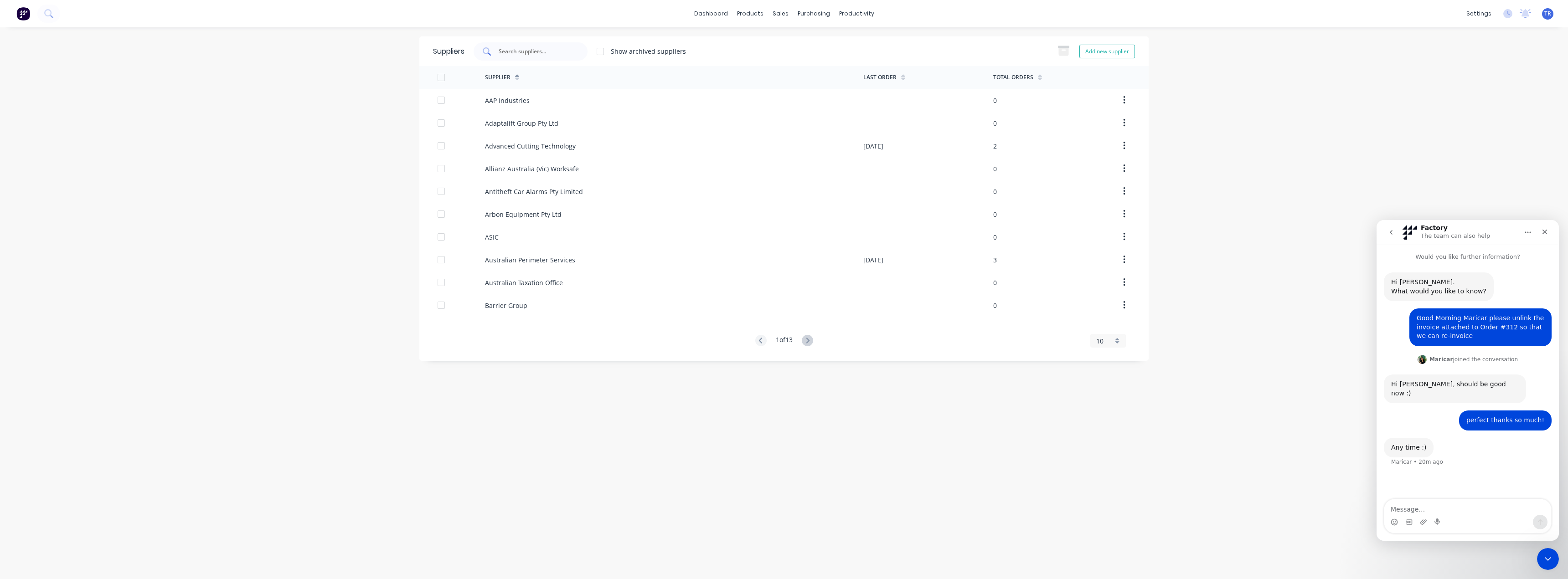
click at [565, 44] on div at bounding box center [531, 51] width 114 height 18
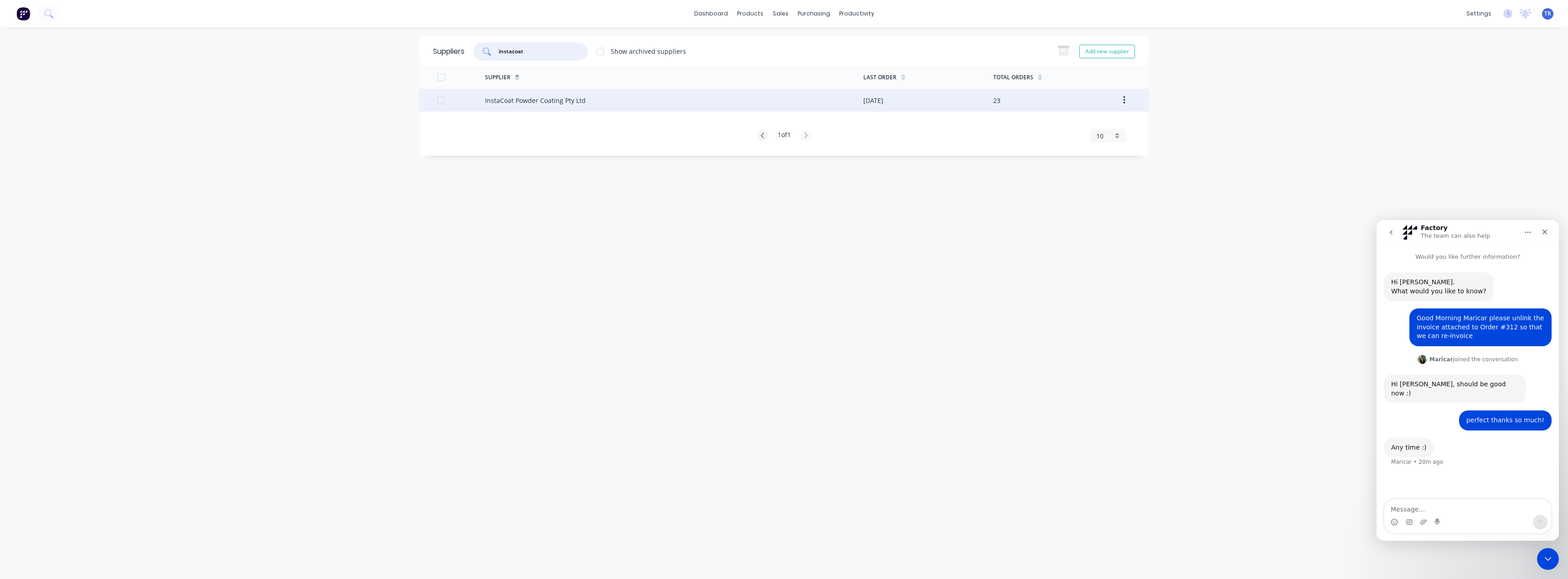
type input "instacoat"
click at [504, 103] on div "InstaCoat Powder Coating Pty Ltd" at bounding box center [536, 101] width 101 height 10
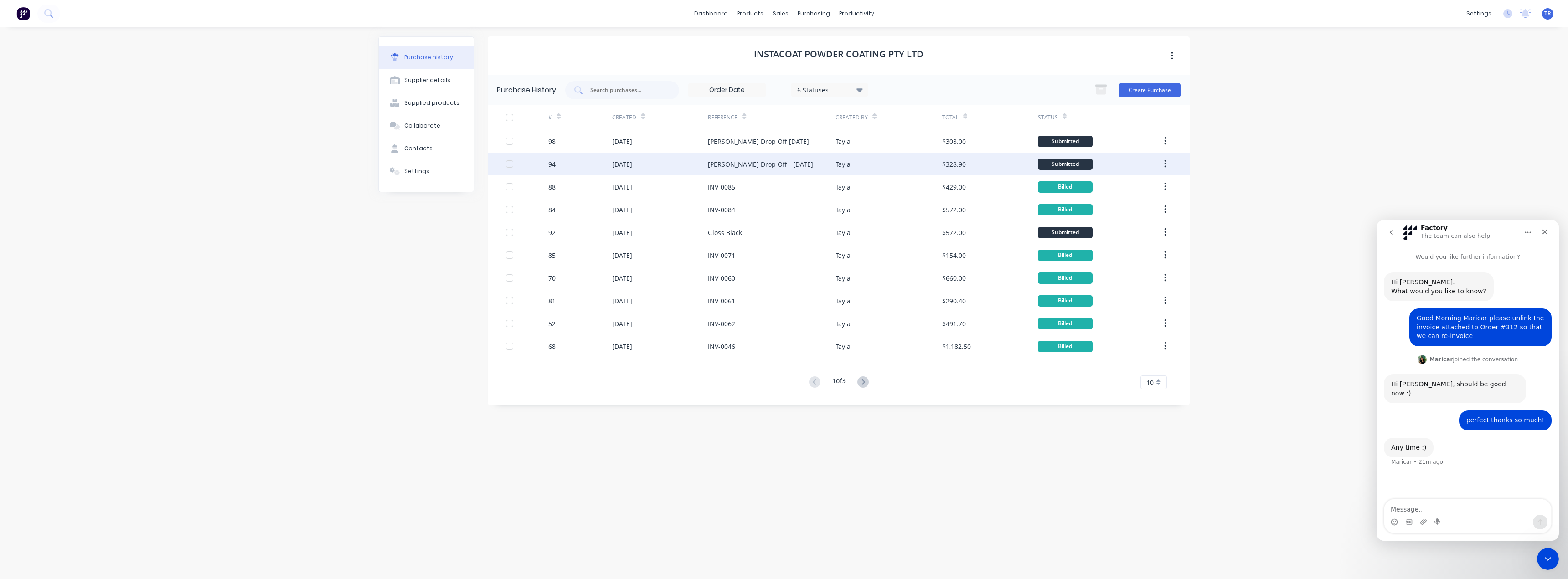
click at [904, 162] on div "Tayla" at bounding box center [889, 165] width 107 height 23
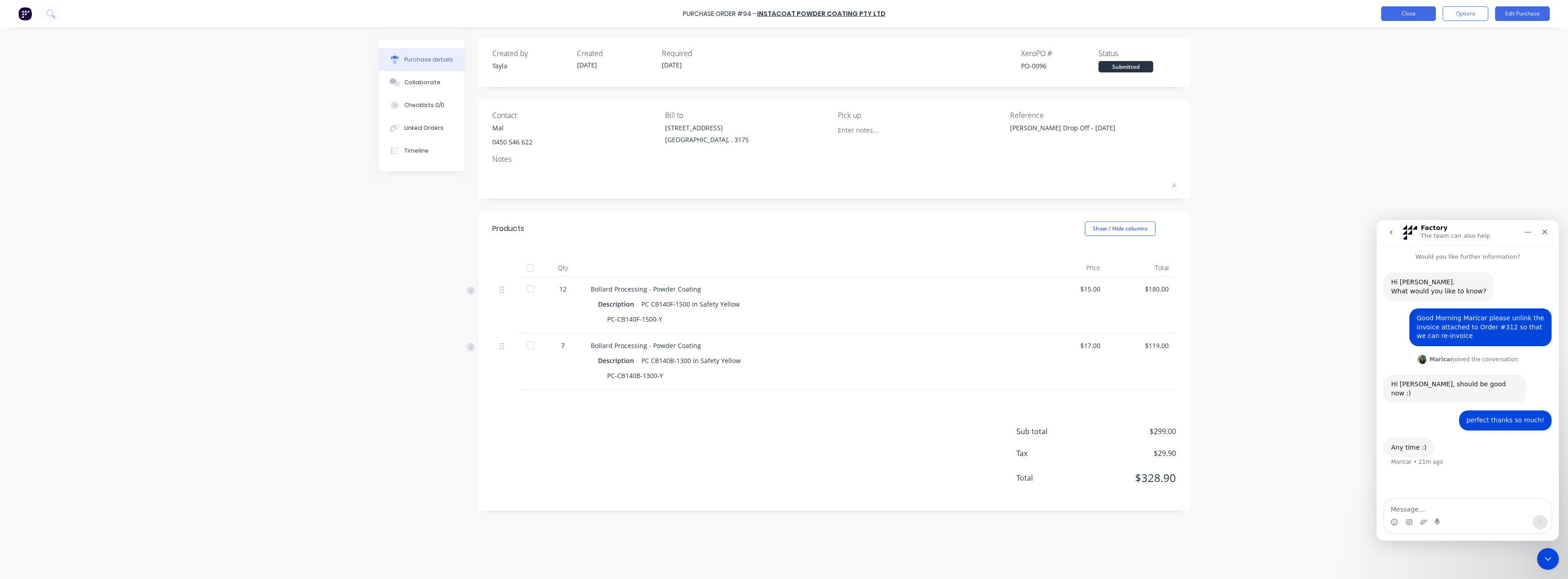
click at [1412, 9] on button "Close" at bounding box center [1408, 14] width 54 height 15
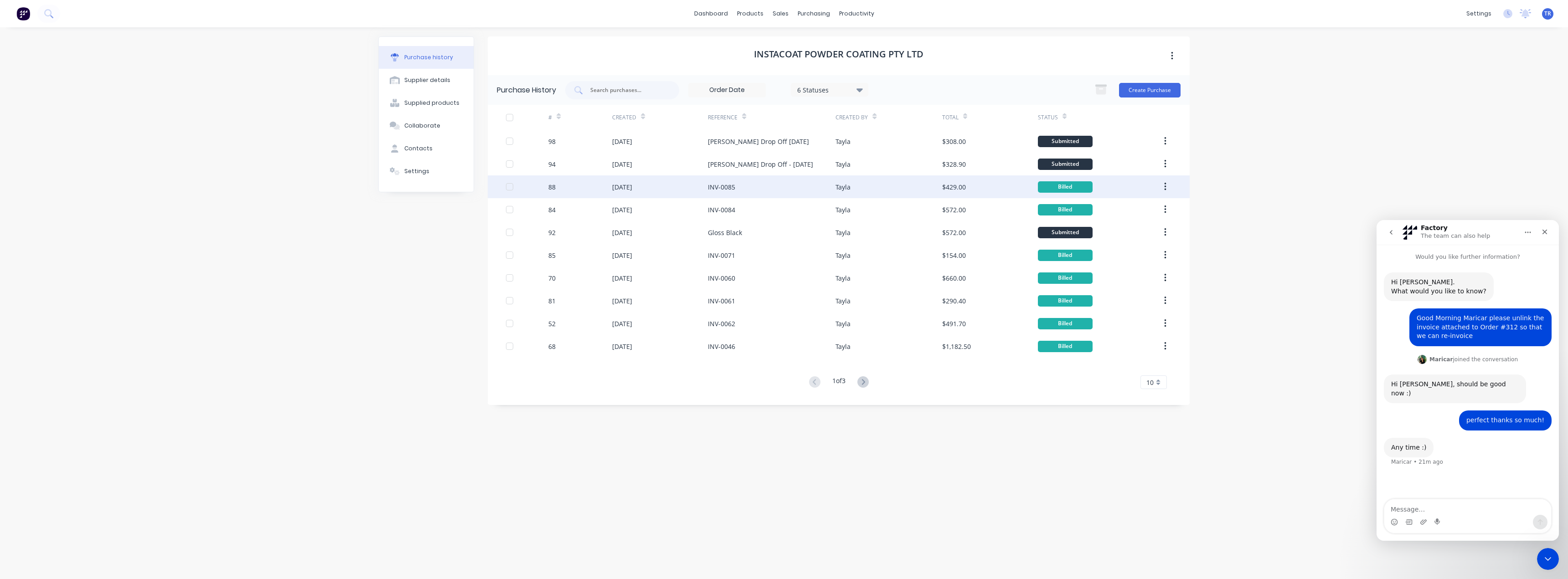
click at [763, 181] on div "INV-0085" at bounding box center [772, 187] width 128 height 23
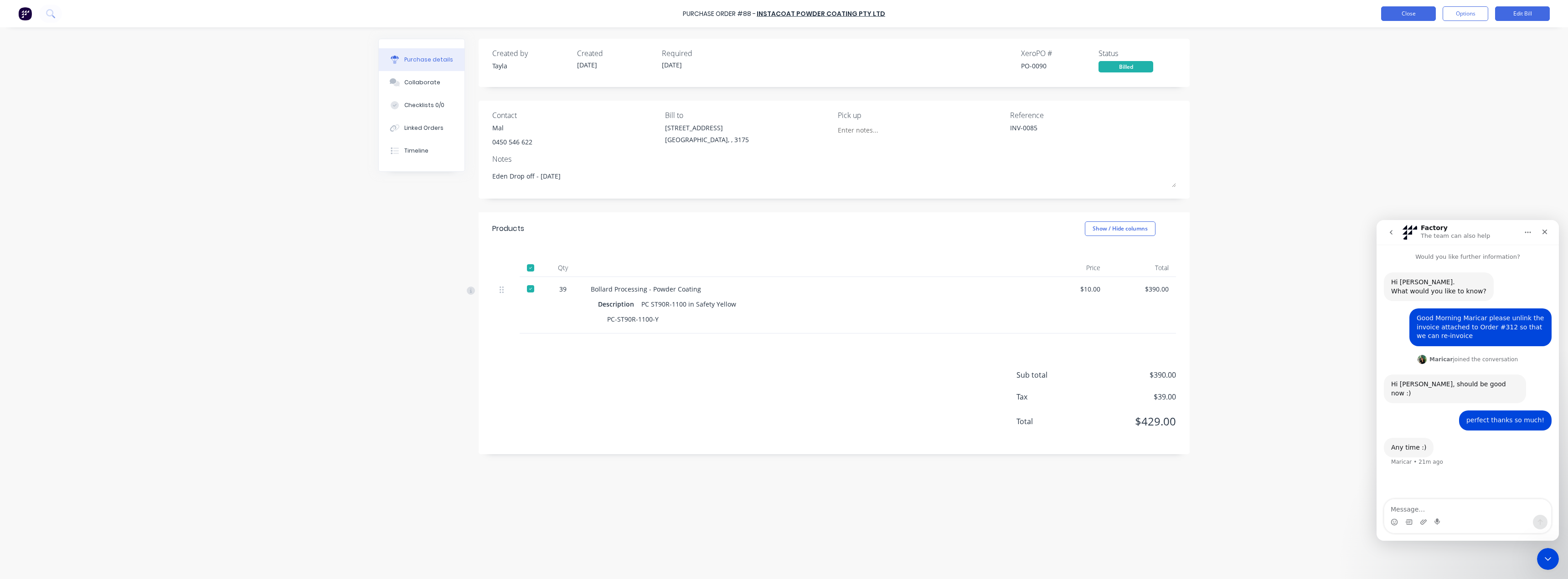
click at [1386, 17] on button "Close" at bounding box center [1408, 14] width 54 height 15
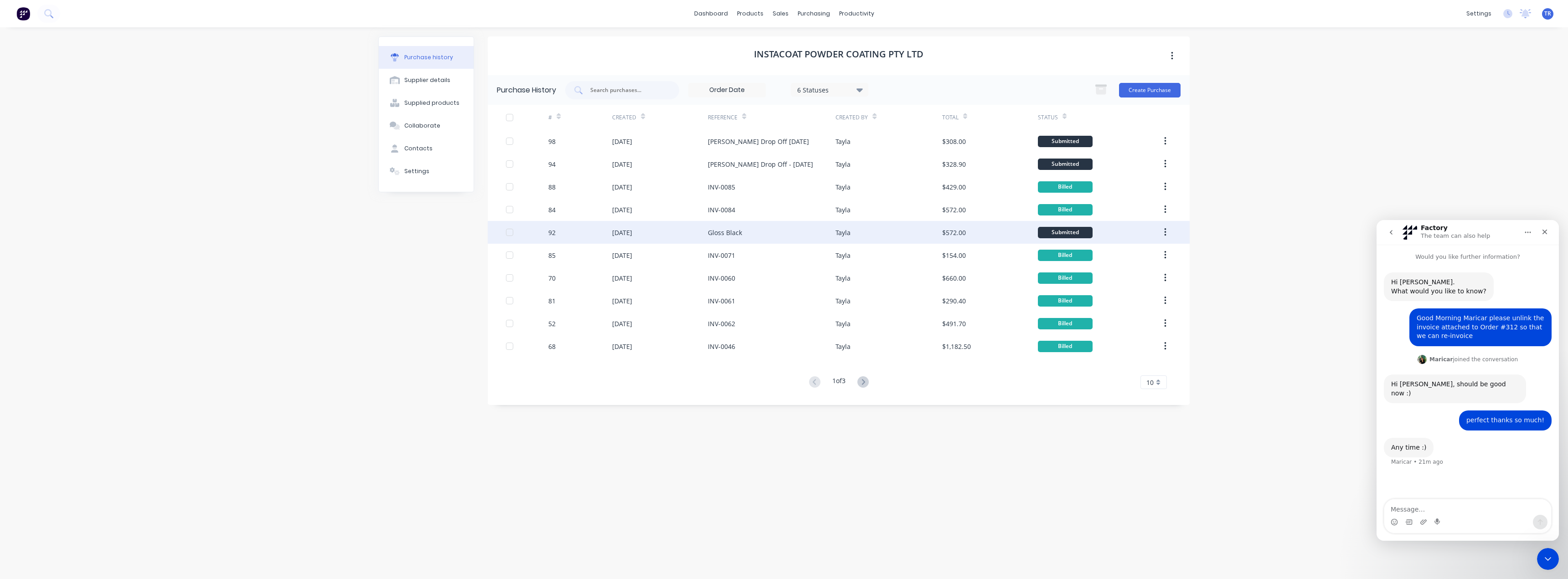
click at [745, 231] on div "Gloss Black" at bounding box center [772, 232] width 128 height 23
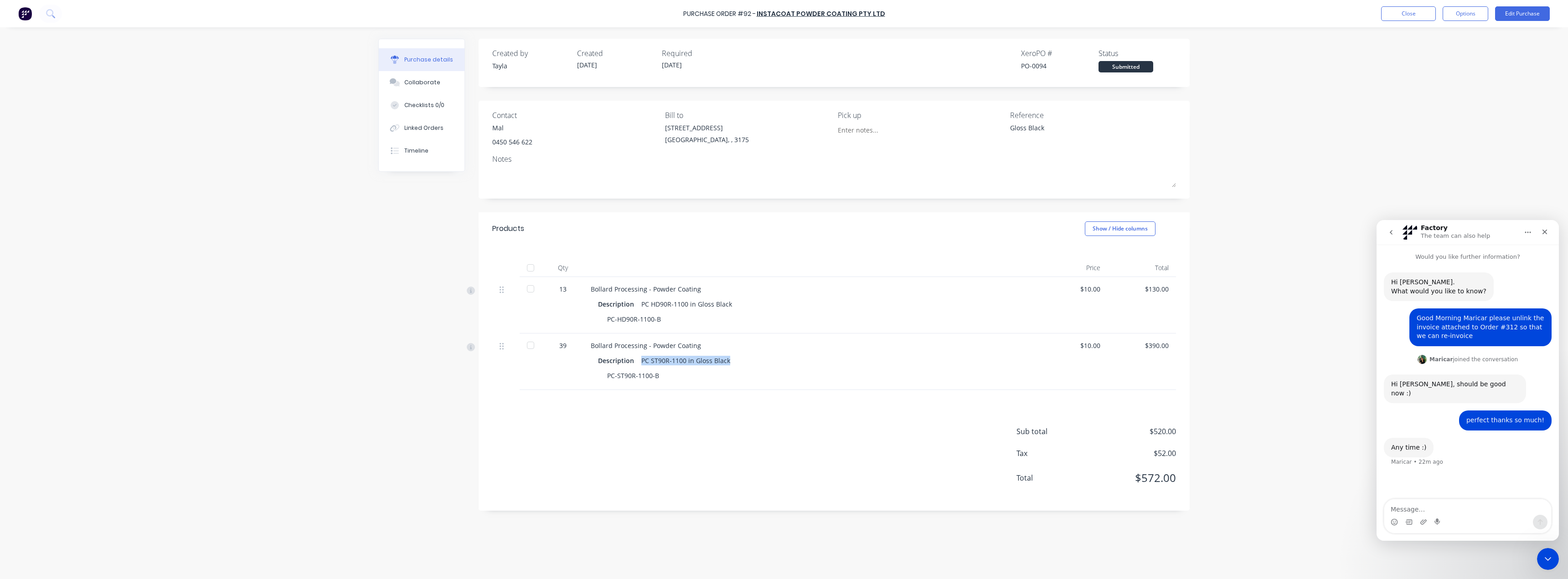
drag, startPoint x: 643, startPoint y: 361, endPoint x: 791, endPoint y: 366, distance: 148.1
click at [791, 366] on div "Description PC ST90R-1100 in Gloss Black" at bounding box center [811, 361] width 426 height 14
click at [807, 225] on div "Products Show / Hide columns" at bounding box center [834, 229] width 711 height 33
drag, startPoint x: 1390, startPoint y: 128, endPoint x: 1392, endPoint y: 120, distance: 8.2
click at [1389, 128] on div "Purchase Order #92 - InstaCoat Powder Coating Pty Ltd Close Options Edit Purcha…" at bounding box center [784, 290] width 1568 height 579
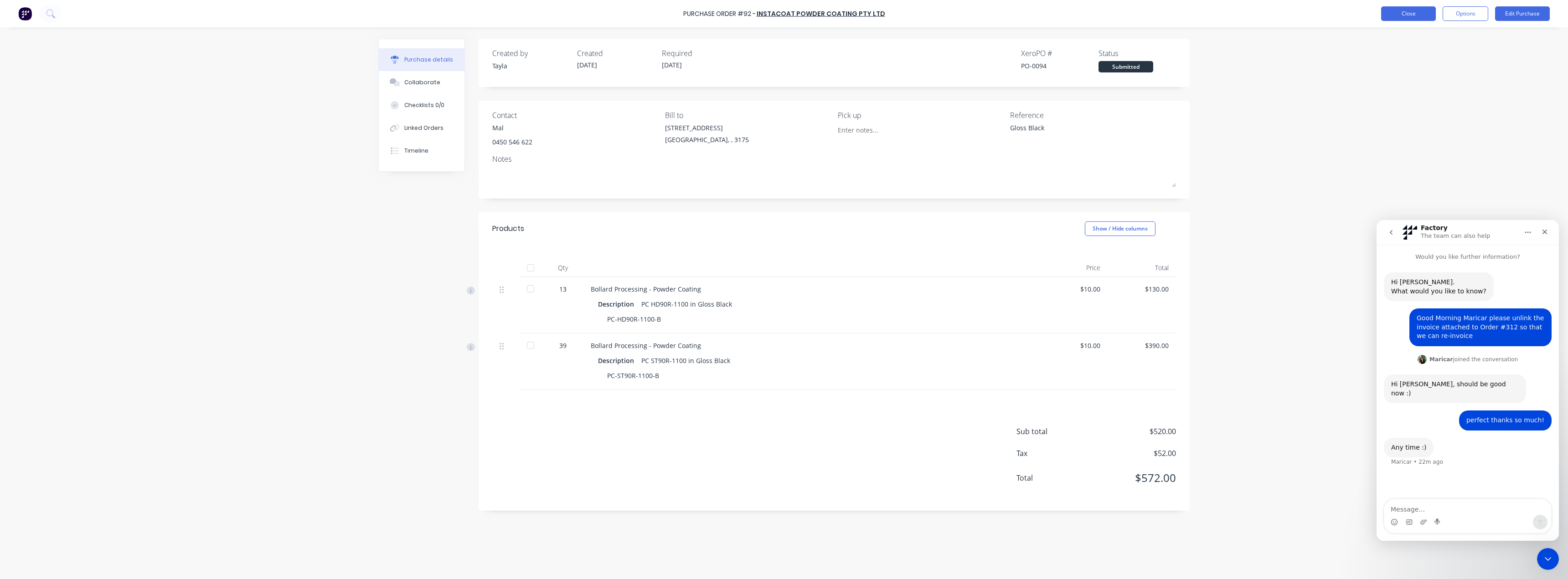
click at [1414, 15] on button "Close" at bounding box center [1408, 14] width 54 height 15
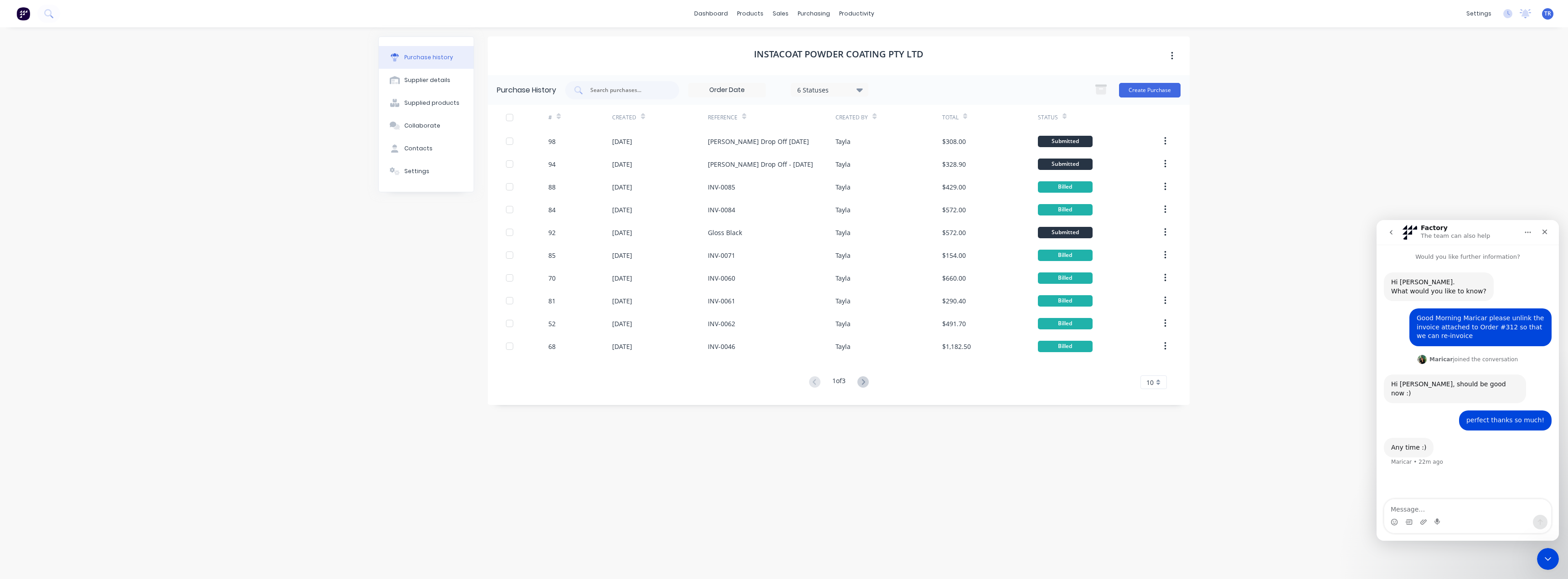
click at [1064, 115] on icon at bounding box center [1064, 116] width 4 height 7
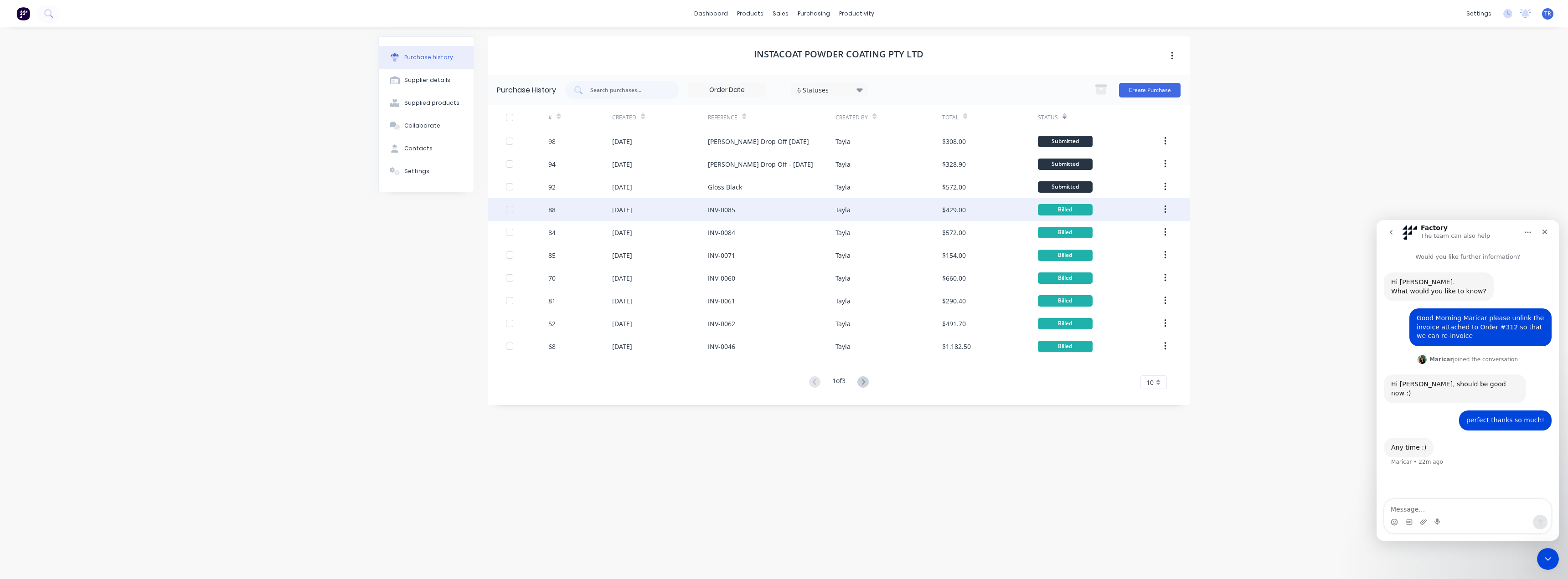
click at [956, 210] on div "$429.00" at bounding box center [954, 210] width 23 height 10
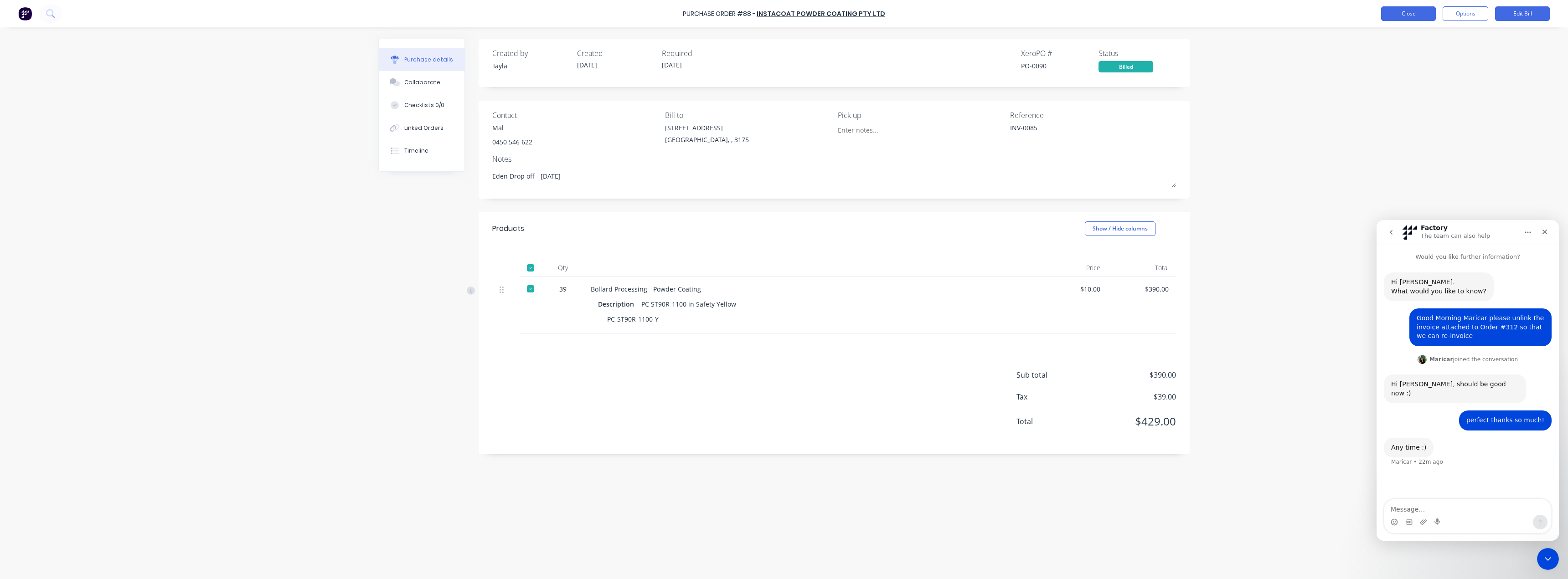
click at [1382, 15] on button "Close" at bounding box center [1408, 14] width 54 height 15
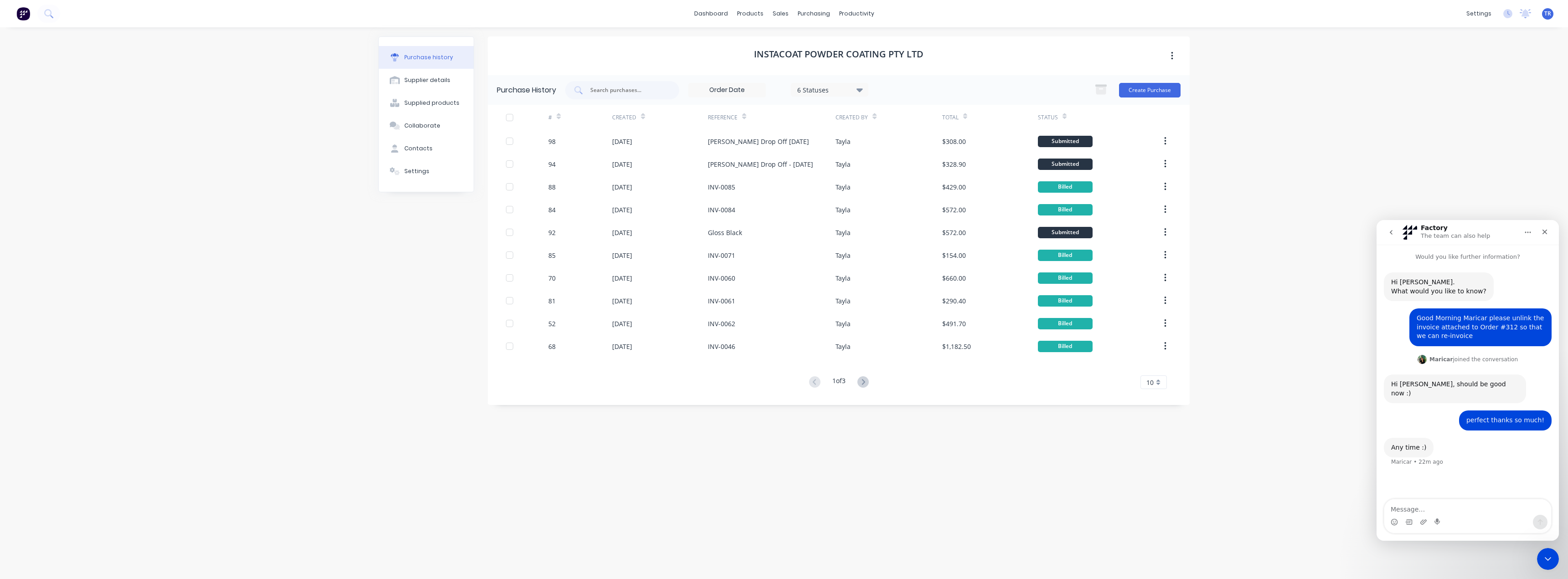
click at [1065, 115] on div "Status" at bounding box center [1096, 117] width 117 height 25
click at [1063, 113] on icon at bounding box center [1064, 116] width 4 height 7
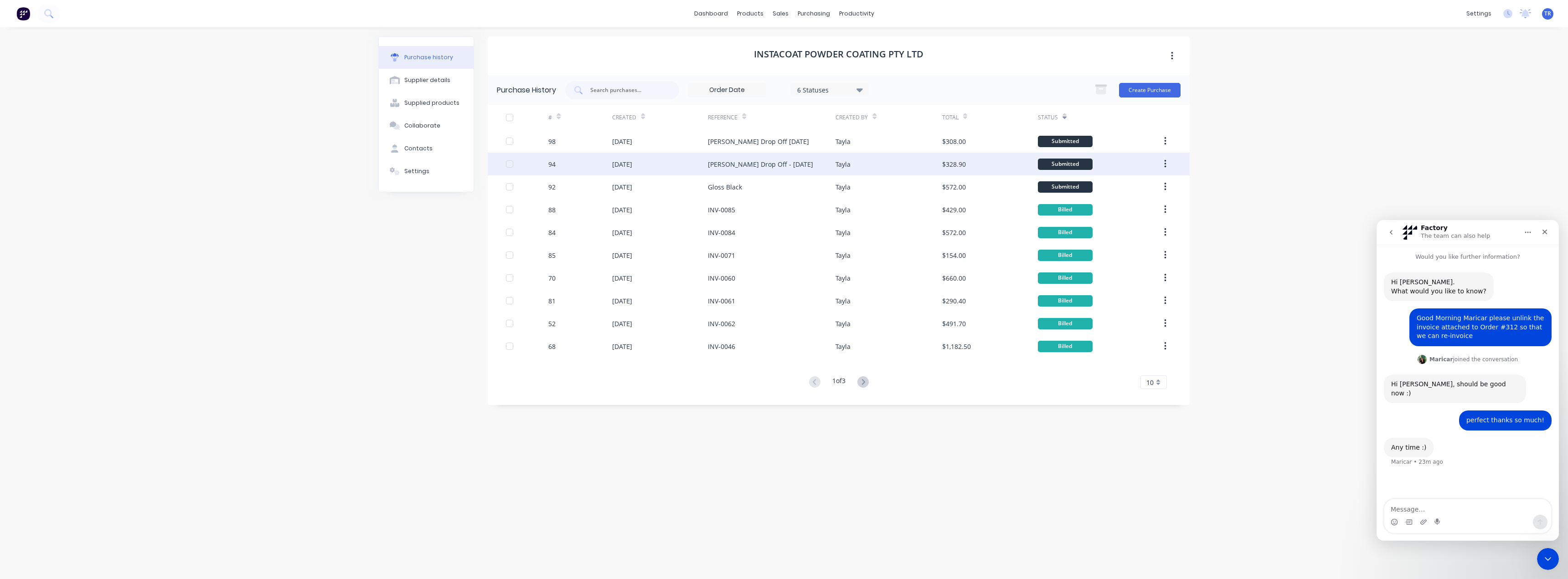
click at [943, 164] on div "$328.90" at bounding box center [954, 165] width 23 height 10
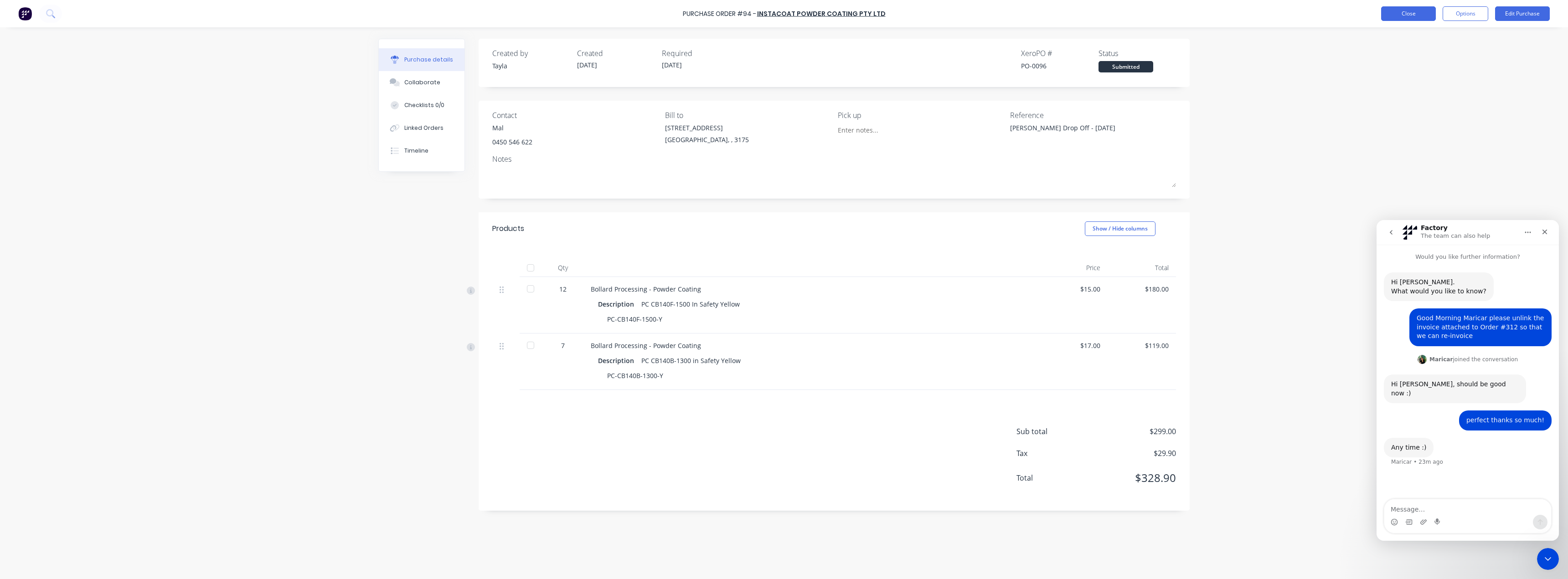
click at [1400, 15] on button "Close" at bounding box center [1408, 14] width 54 height 15
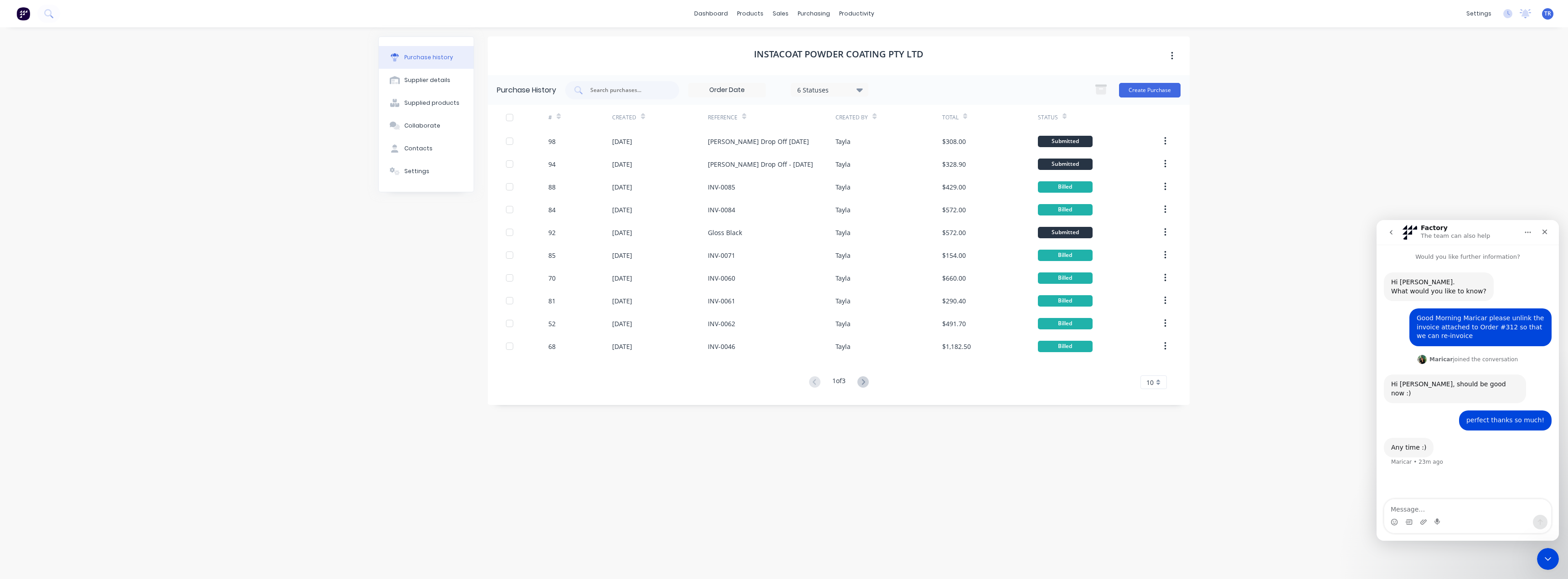
click at [1063, 115] on icon at bounding box center [1064, 116] width 4 height 7
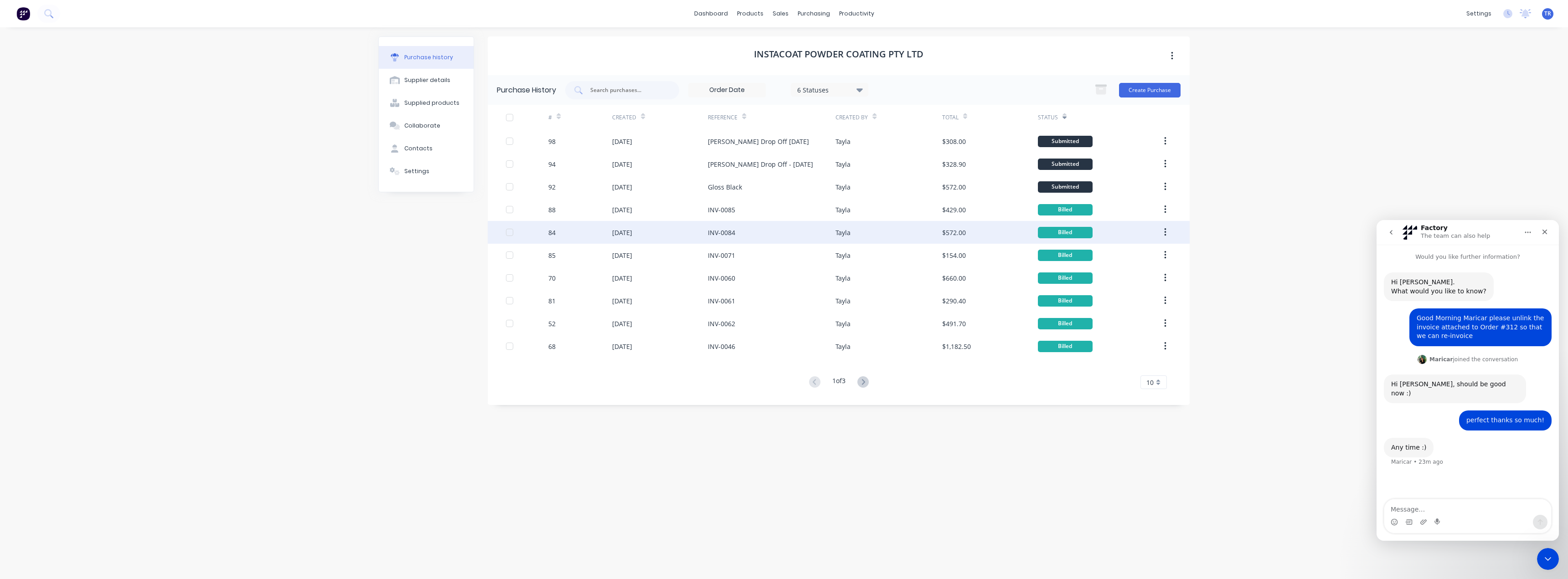
click at [947, 235] on div "$572.00" at bounding box center [954, 232] width 23 height 10
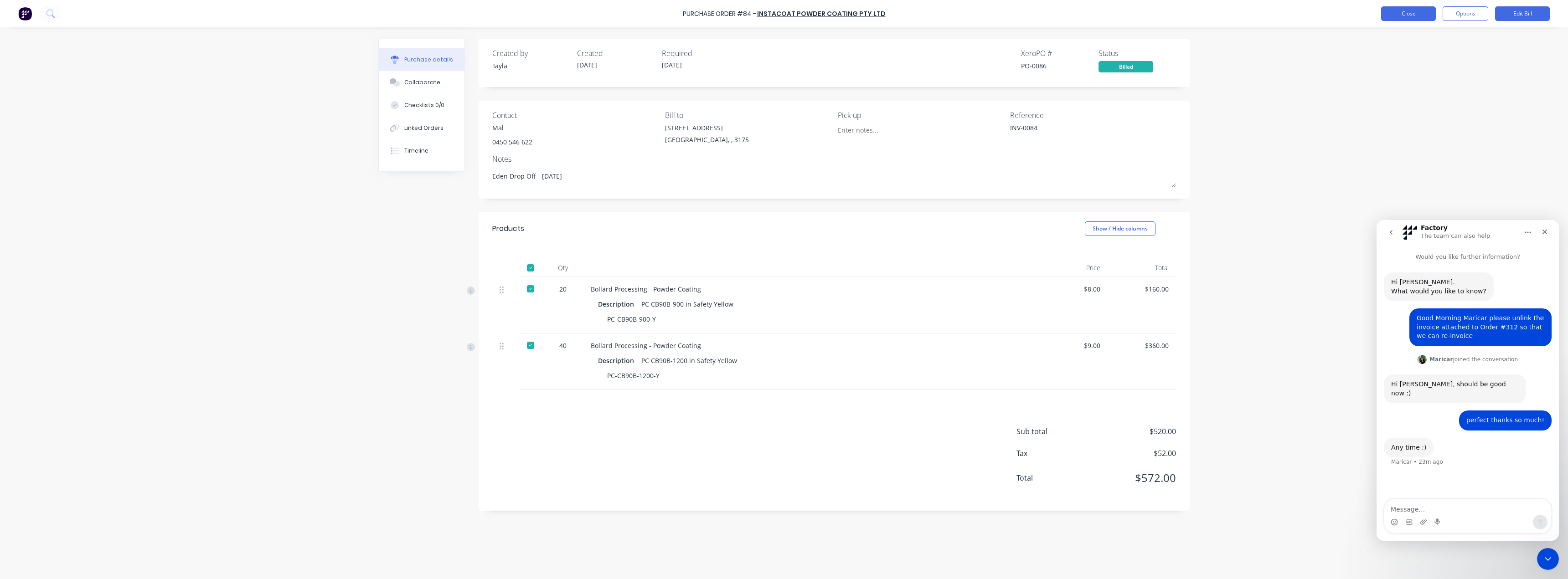
click at [1385, 14] on button "Close" at bounding box center [1408, 14] width 54 height 15
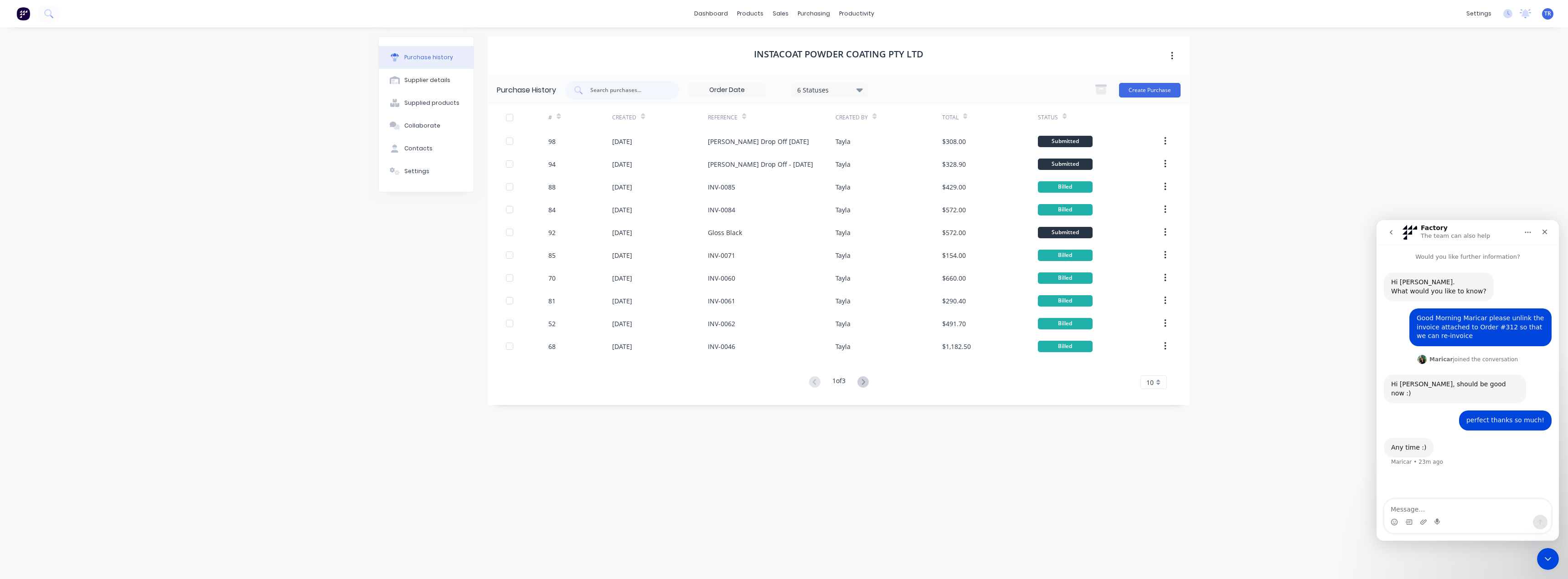
click at [1067, 113] on div "Status" at bounding box center [1096, 117] width 117 height 25
click at [1064, 114] on icon at bounding box center [1064, 116] width 4 height 7
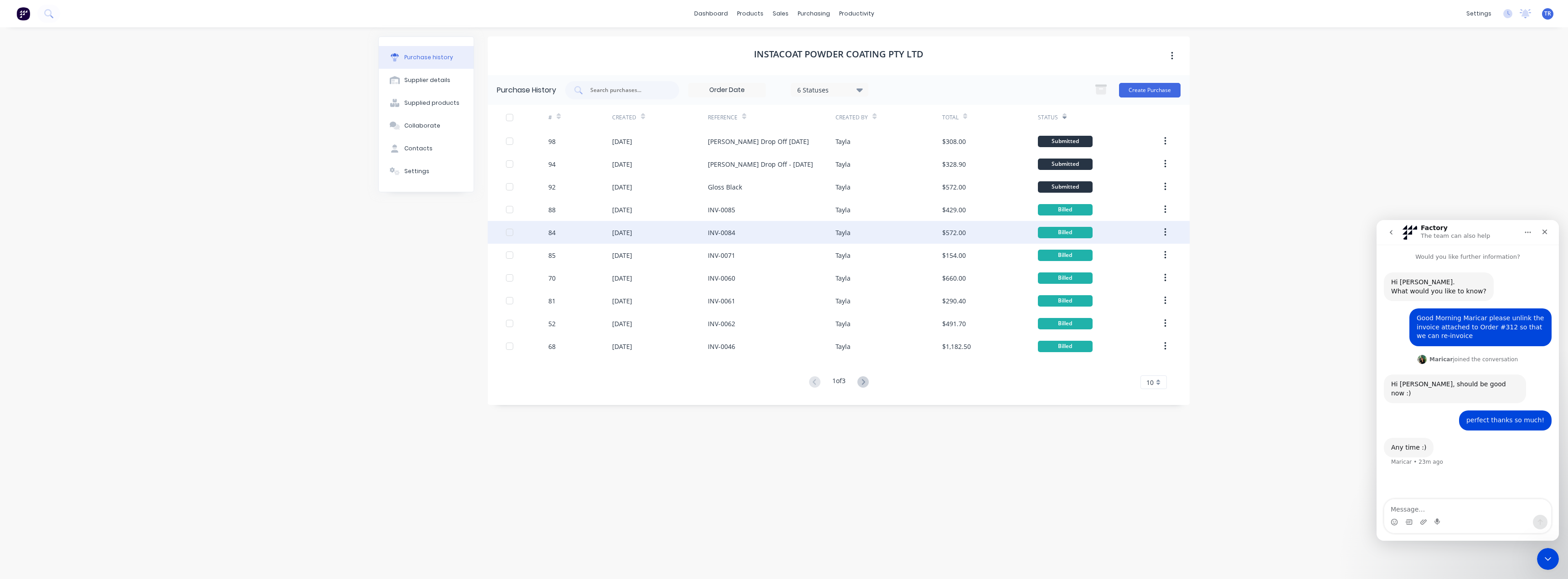
click at [822, 232] on div "INV-0084" at bounding box center [772, 232] width 128 height 23
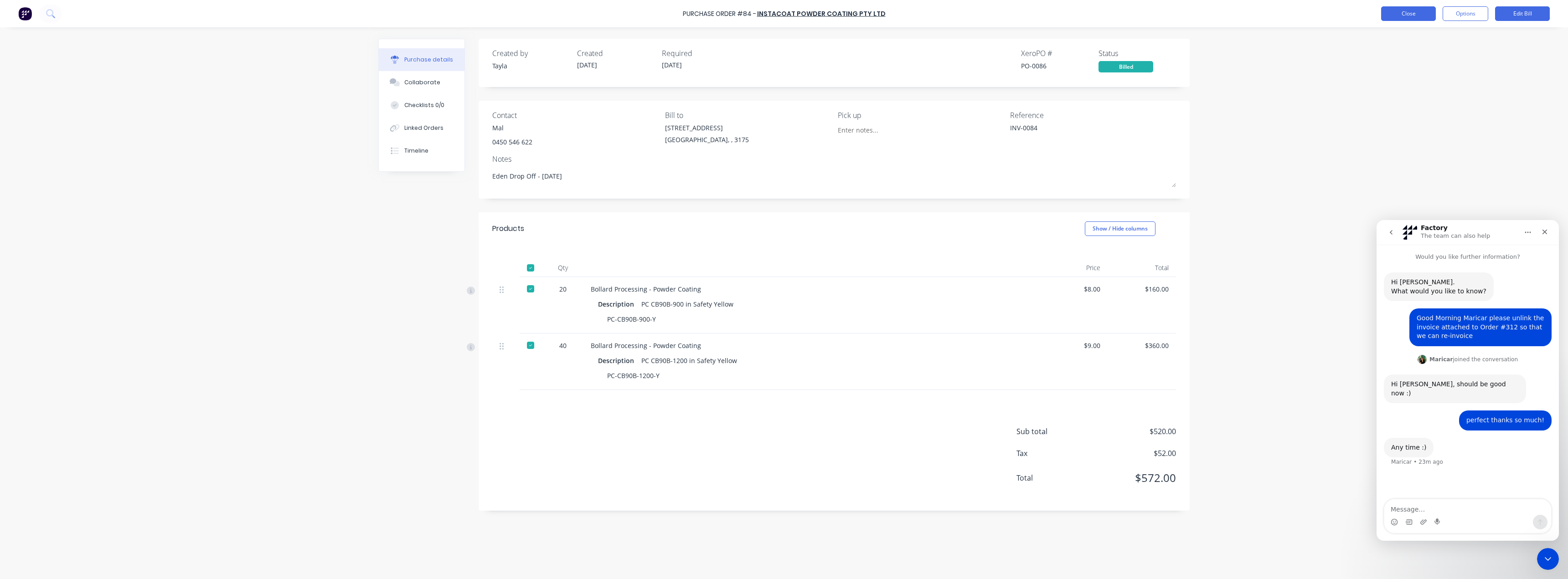
click at [1396, 15] on button "Close" at bounding box center [1408, 14] width 54 height 15
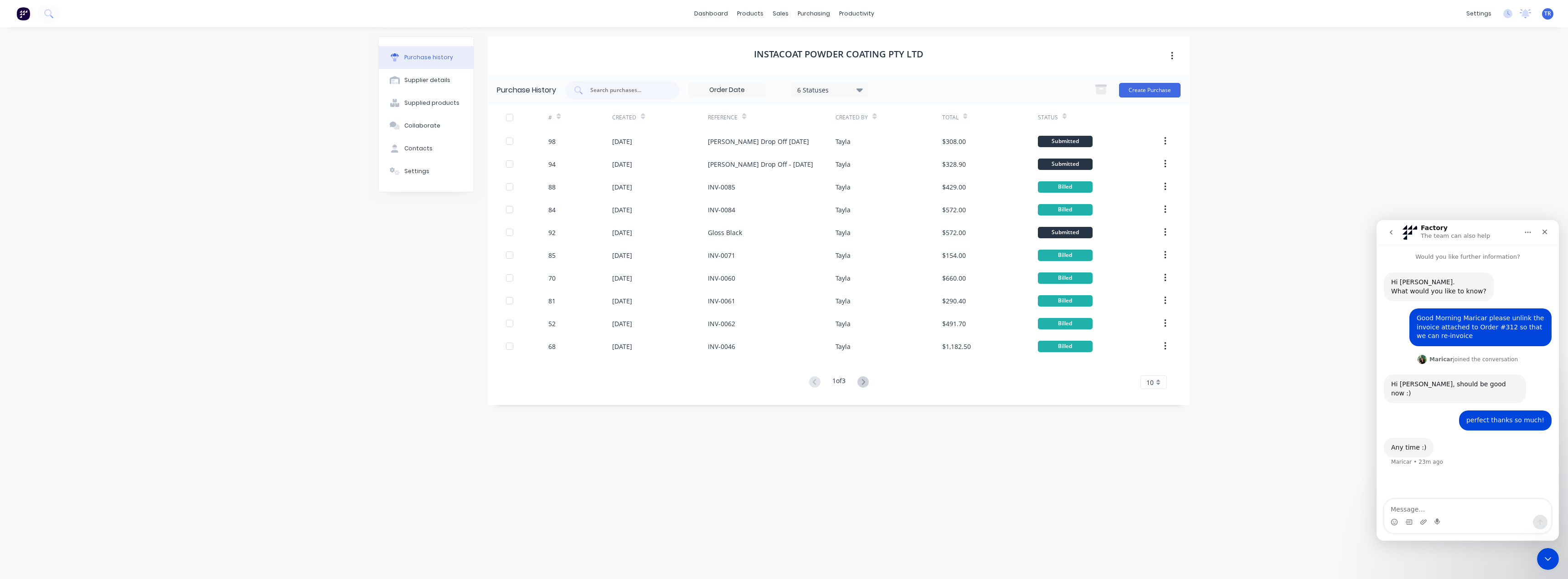
click at [1063, 116] on icon at bounding box center [1064, 116] width 4 height 7
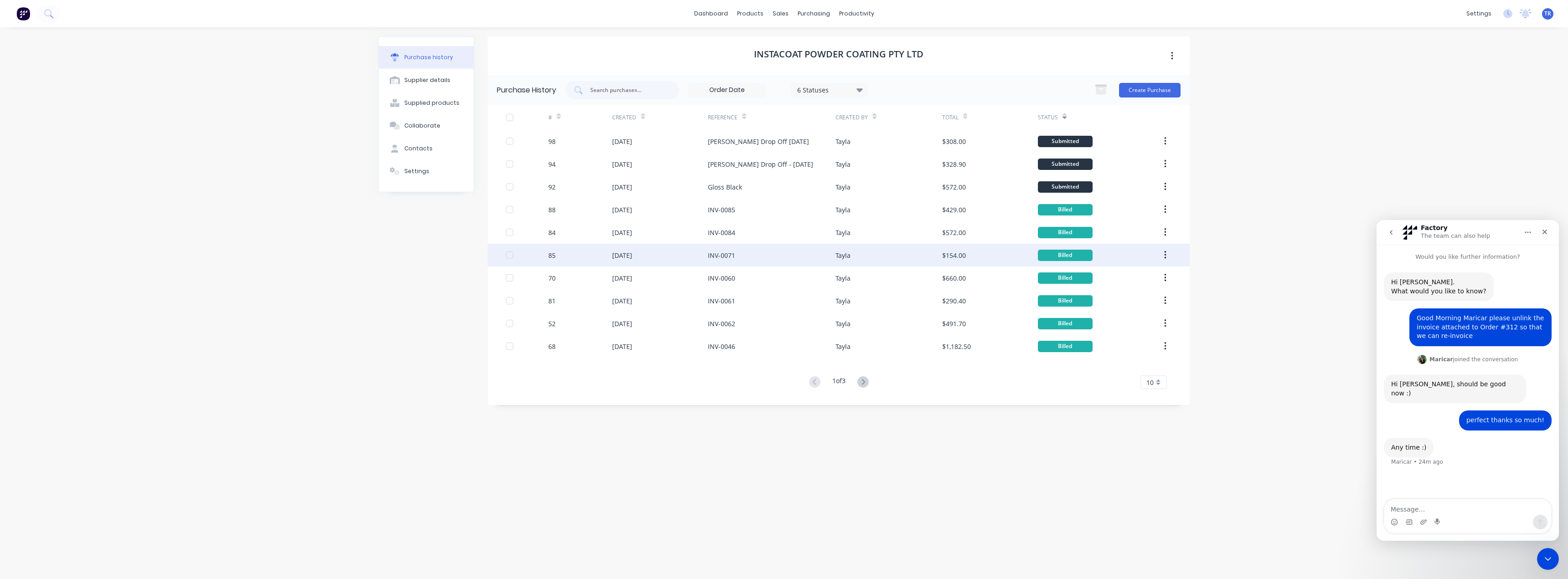
click at [813, 259] on div "INV-0071" at bounding box center [772, 256] width 128 height 23
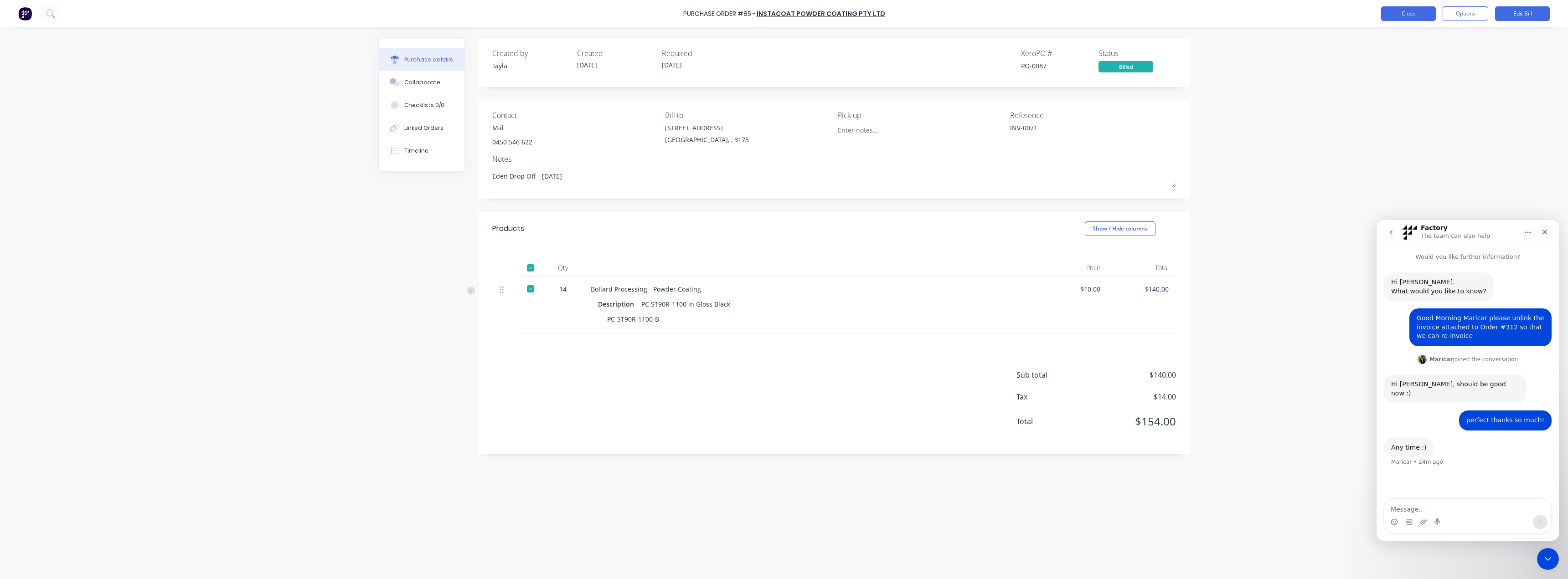
click at [1392, 14] on button "Close" at bounding box center [1408, 14] width 54 height 15
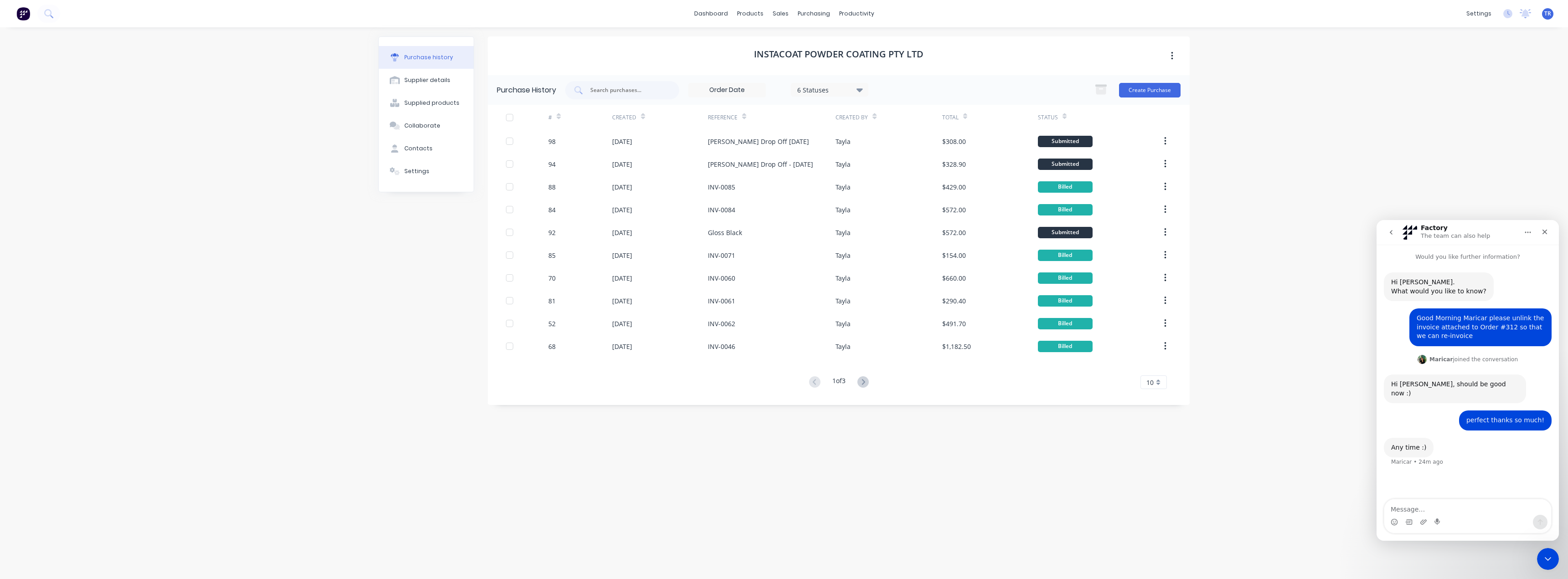
click at [1062, 114] on icon at bounding box center [1064, 116] width 4 height 7
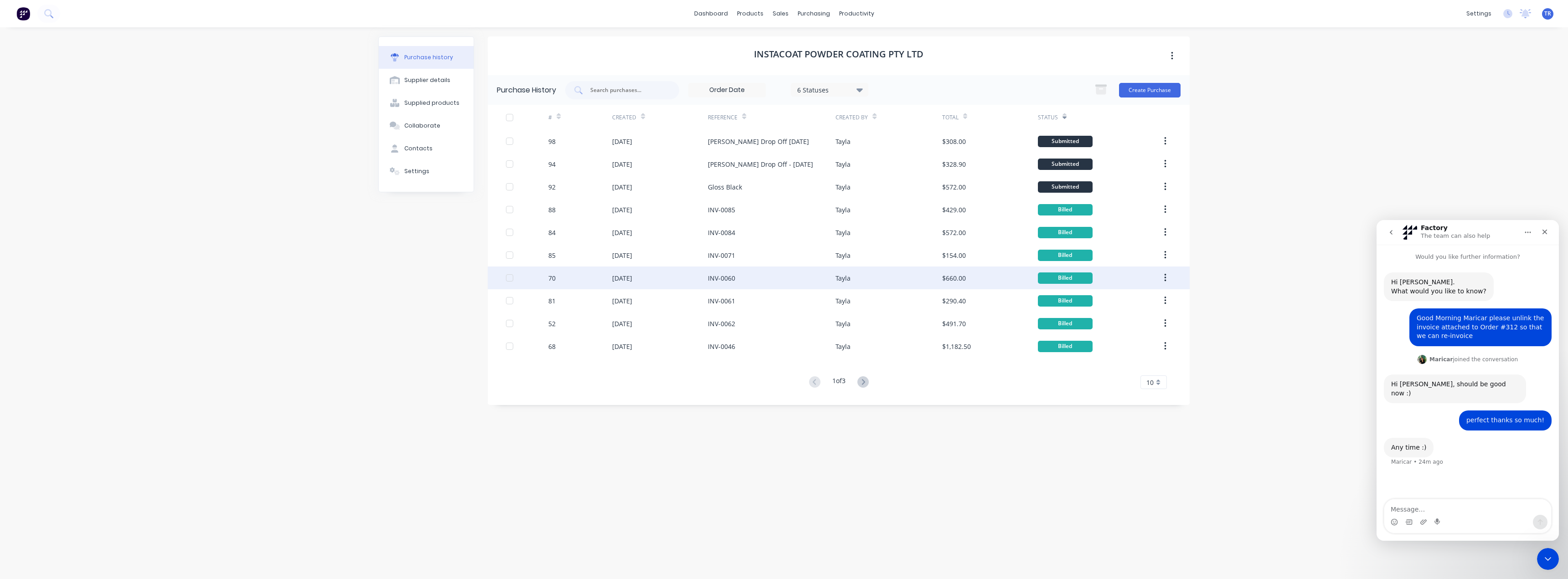
click at [775, 288] on div "INV-0060" at bounding box center [772, 278] width 128 height 23
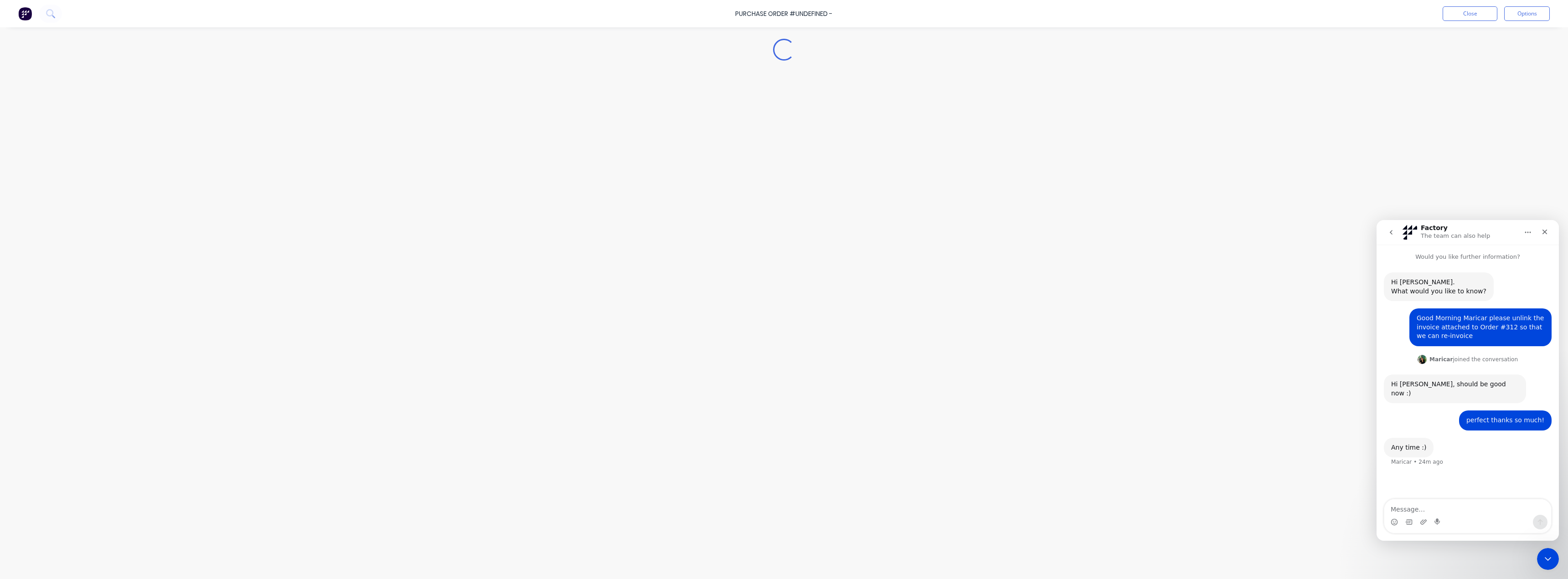
type textarea "x"
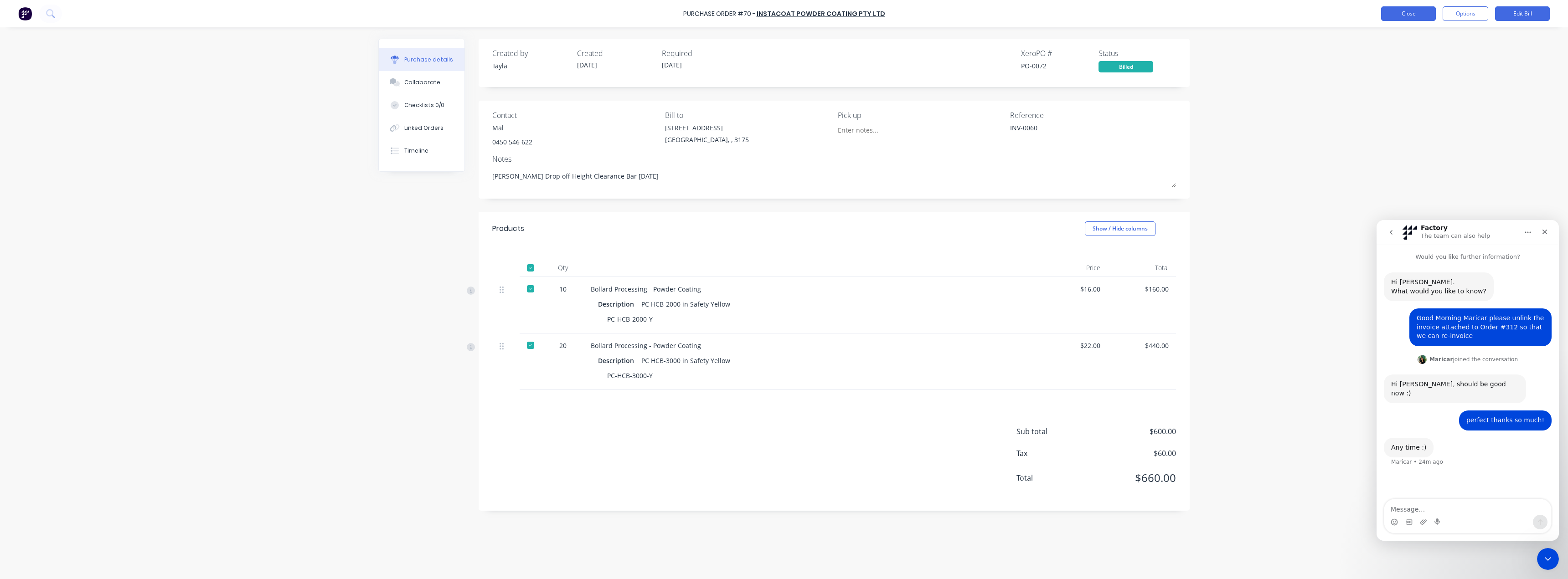
click at [1404, 10] on button "Close" at bounding box center [1408, 14] width 54 height 15
